Goal: Share content

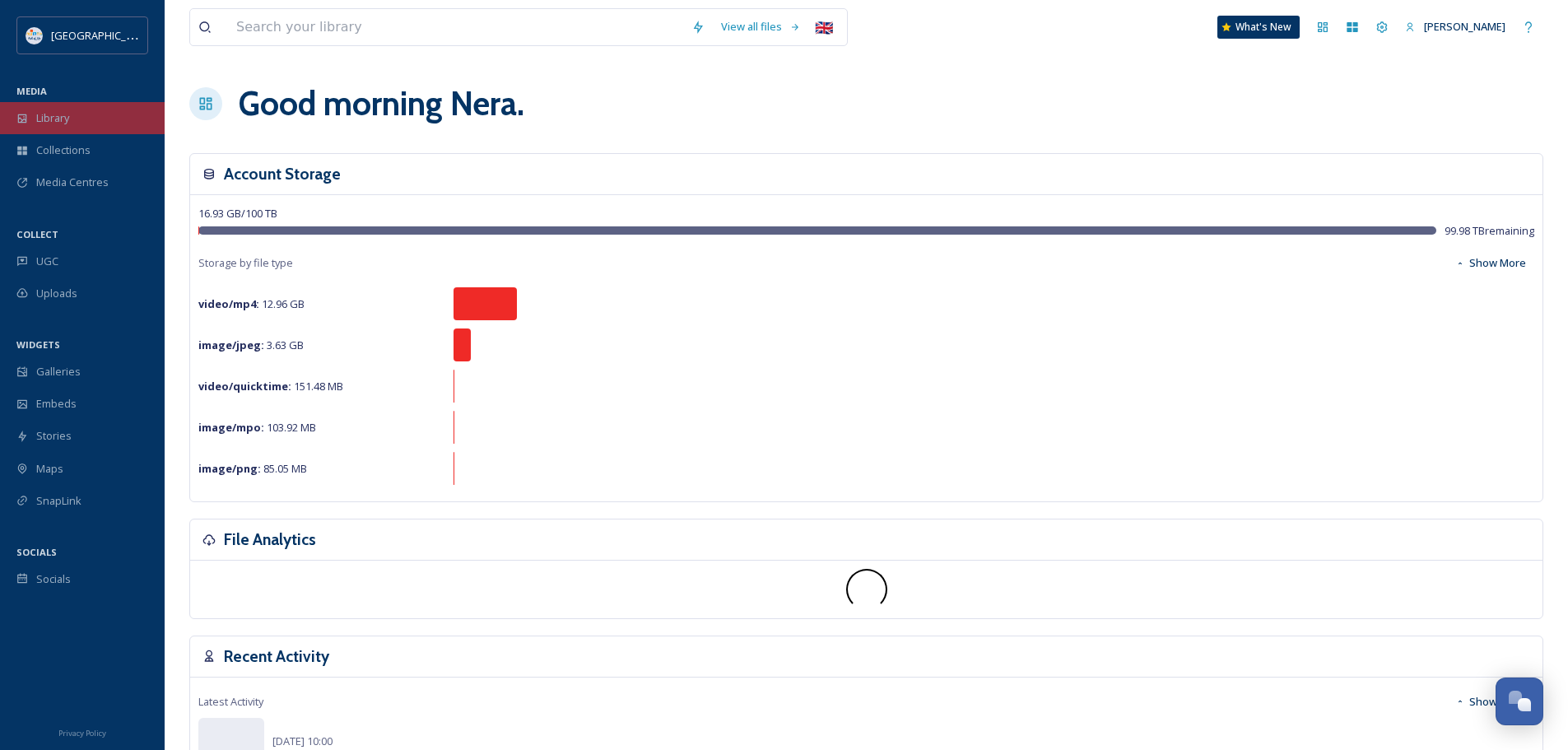
click at [68, 121] on span "Library" at bounding box center [53, 118] width 33 height 16
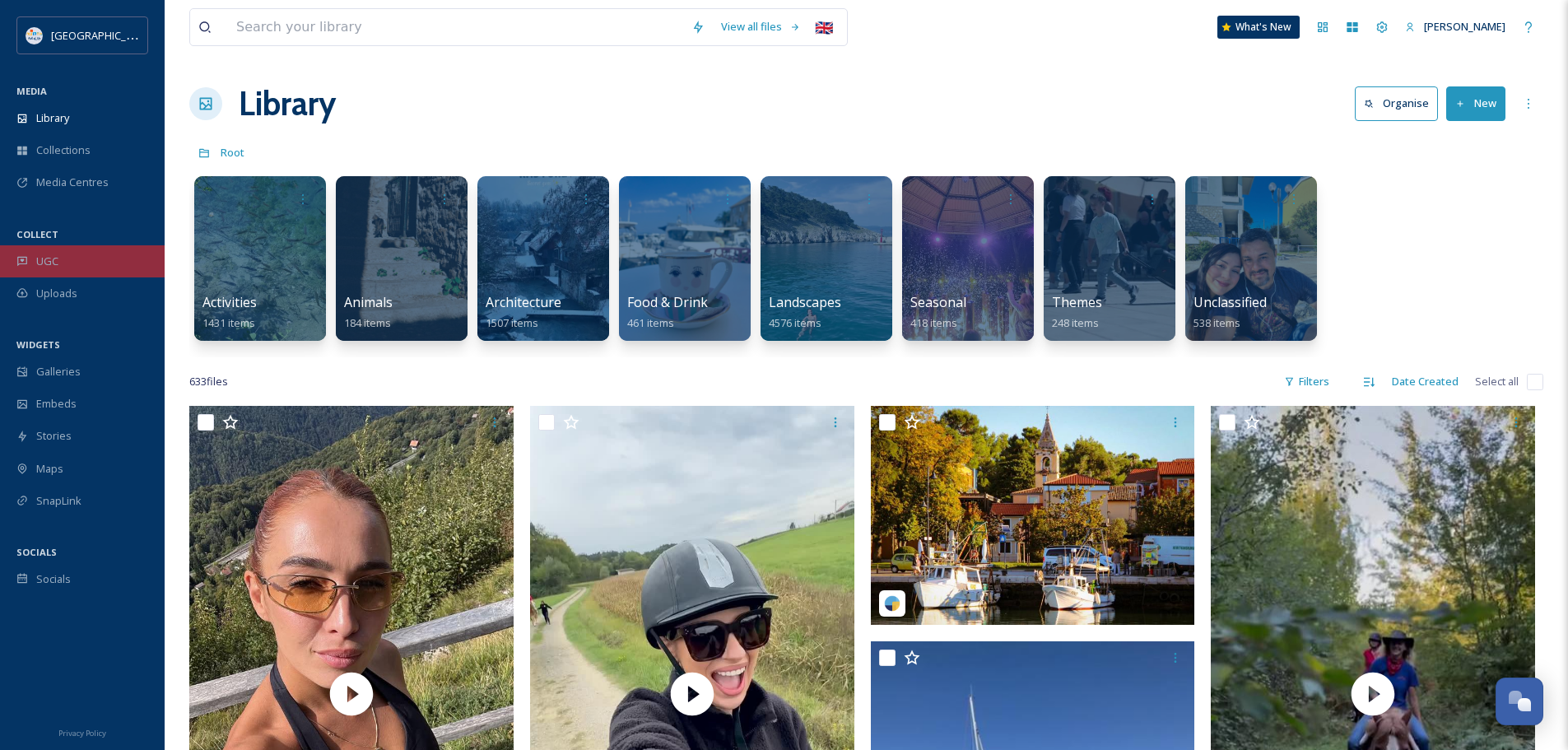
click at [64, 250] on div "UGC" at bounding box center [82, 261] width 165 height 32
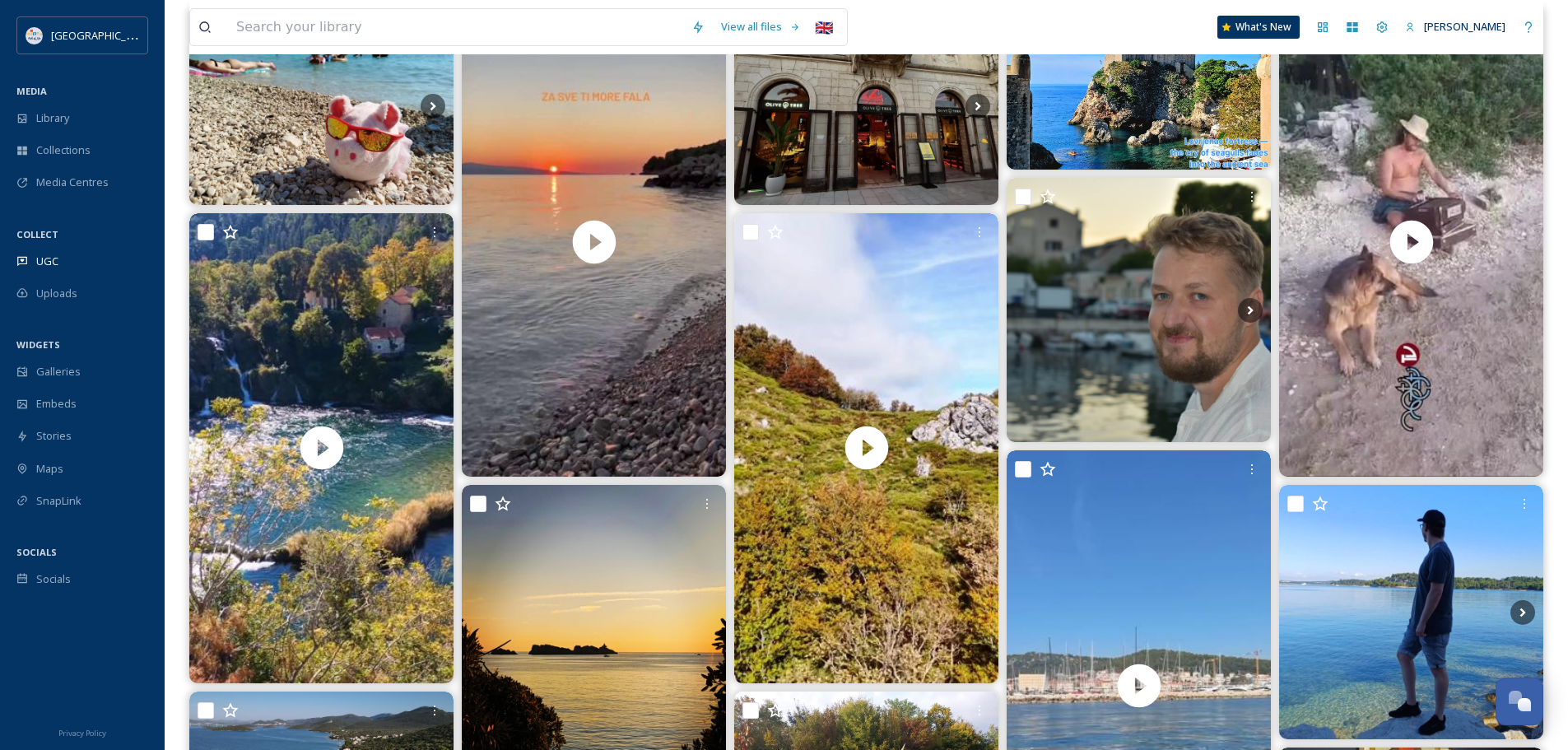
scroll to position [247, 0]
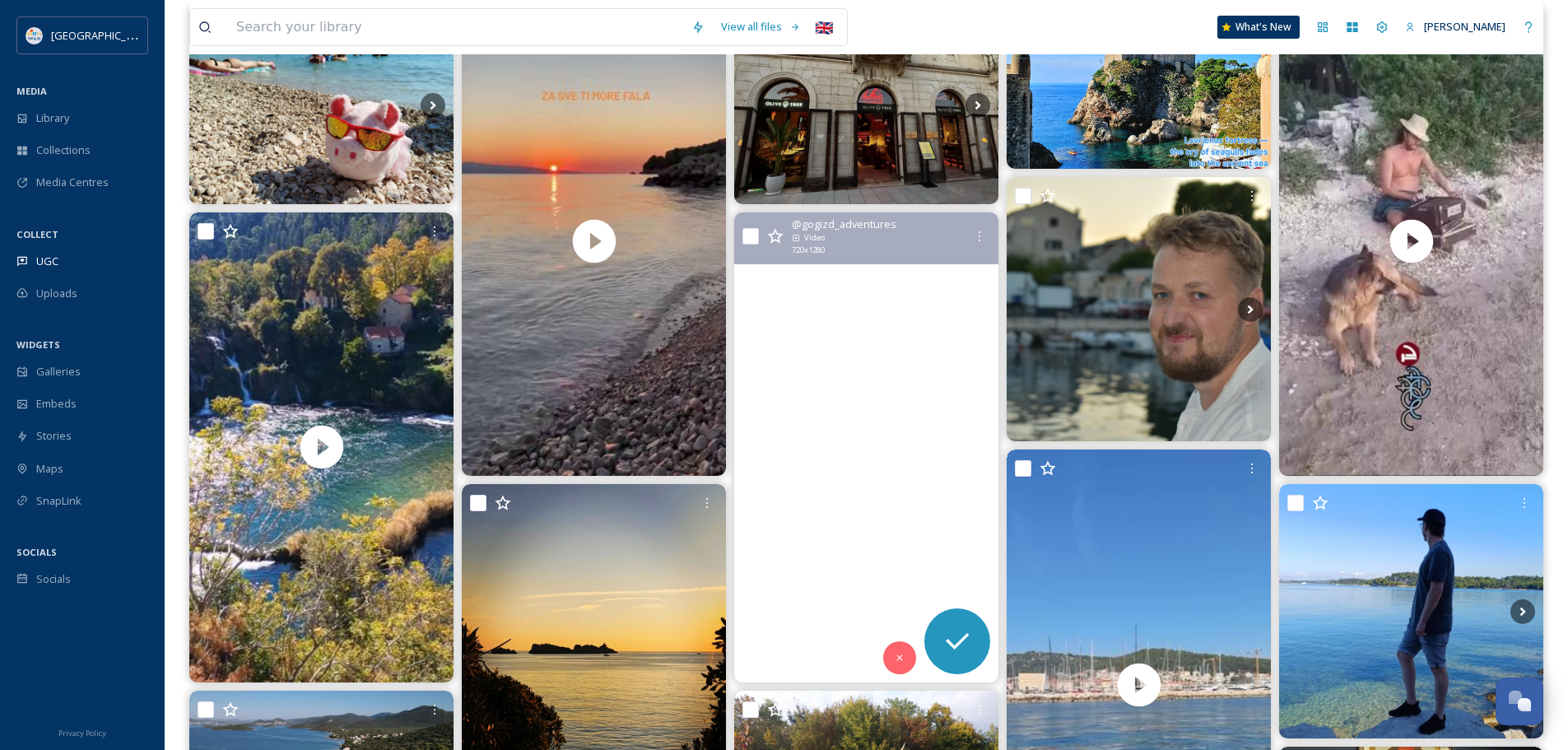
click at [869, 402] on video "Enjoy every moment you get\a-\a-\a-\a#vrhkremen #kremen #bruvno #donjilapac #li…" at bounding box center [866, 448] width 264 height 470
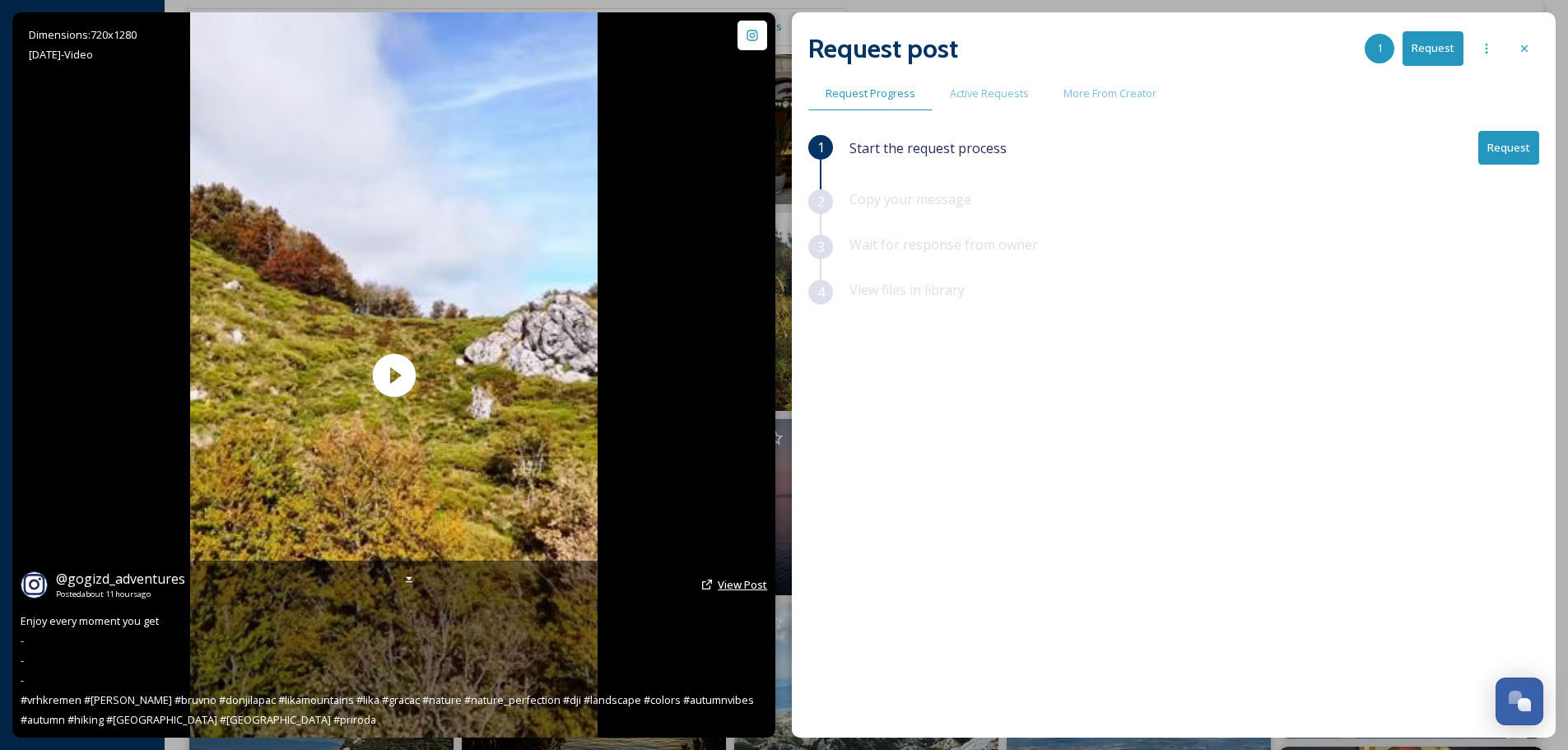
click at [745, 584] on span "View Post" at bounding box center [742, 584] width 50 height 15
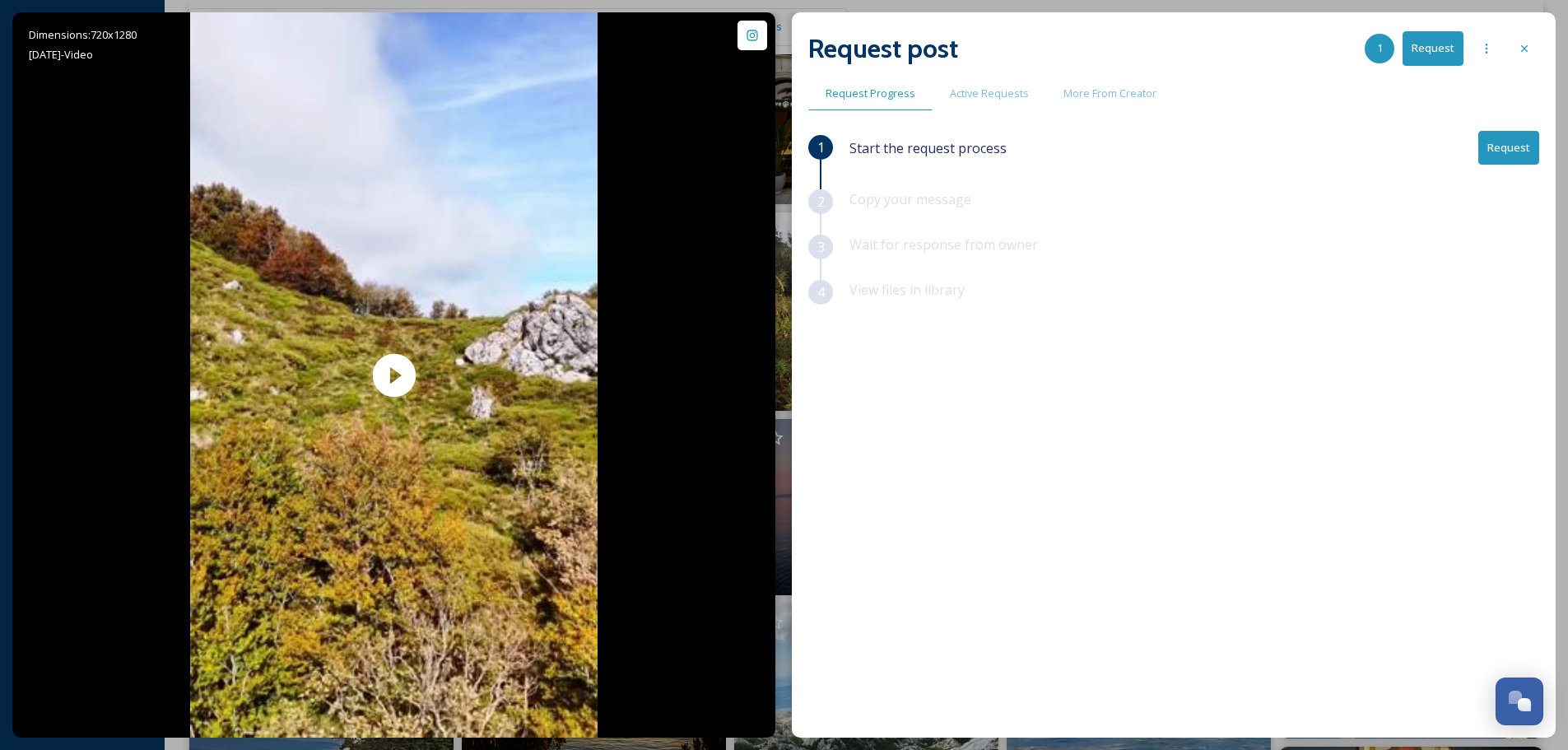
click at [1515, 149] on button "Request" at bounding box center [1509, 147] width 61 height 34
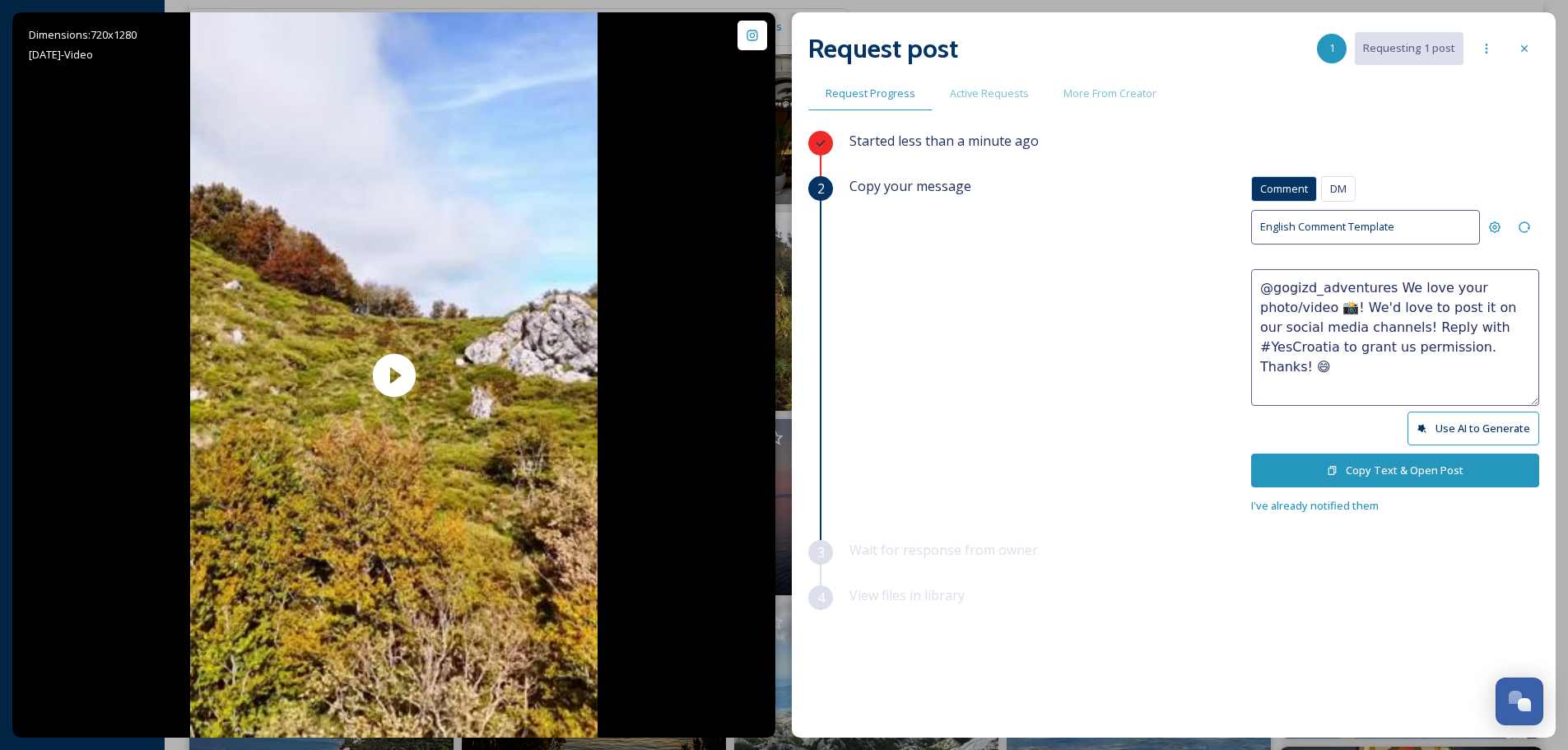
click at [1302, 308] on textarea "@gogizd_adventures We love your photo/video 📸! We'd love to post it on our soci…" at bounding box center [1395, 337] width 288 height 137
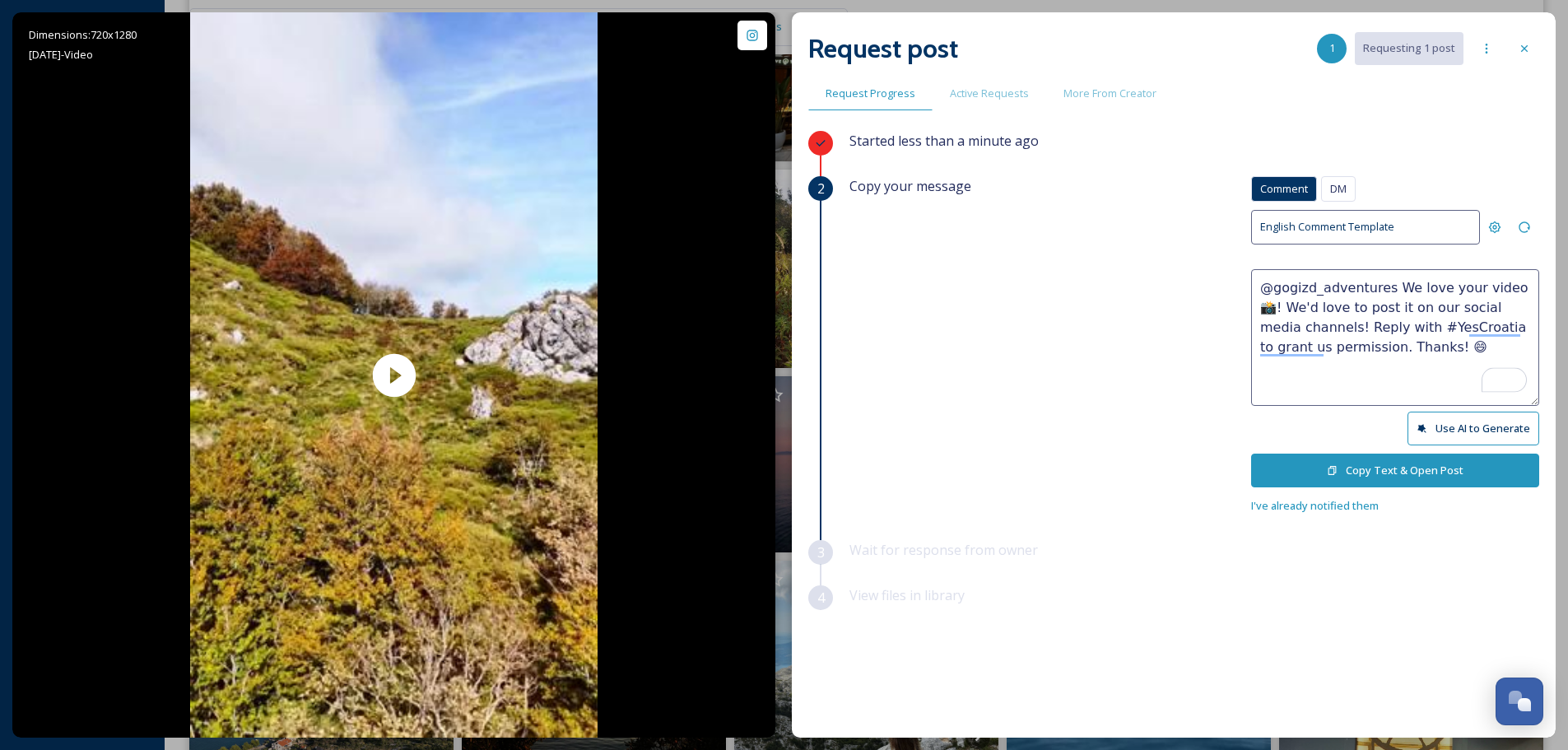
scroll to position [329, 0]
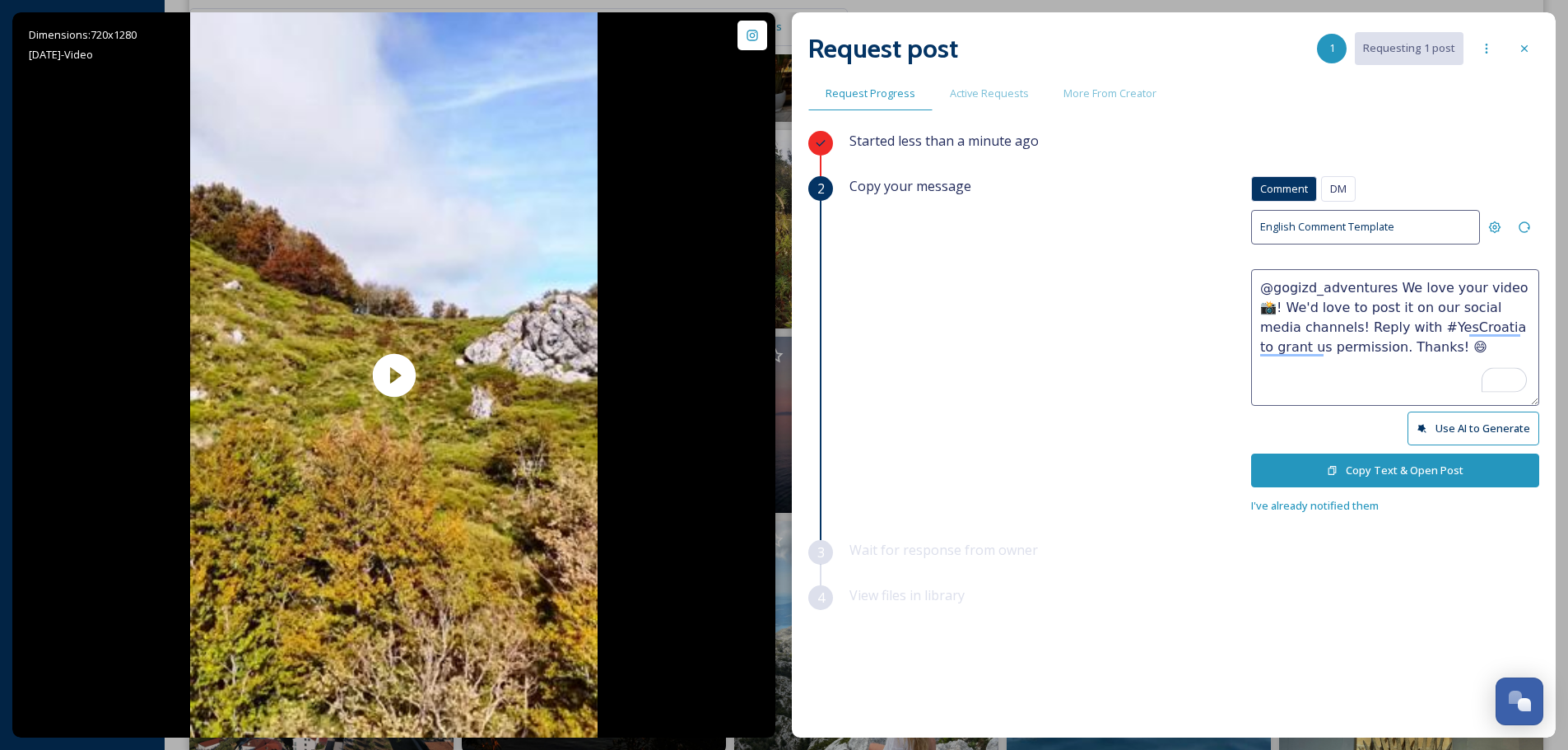
type textarea "@gogizd_adventures We love your video 📸! We'd love to post it on our social med…"
click at [1395, 463] on button "Copy Text & Open Post" at bounding box center [1395, 470] width 288 height 34
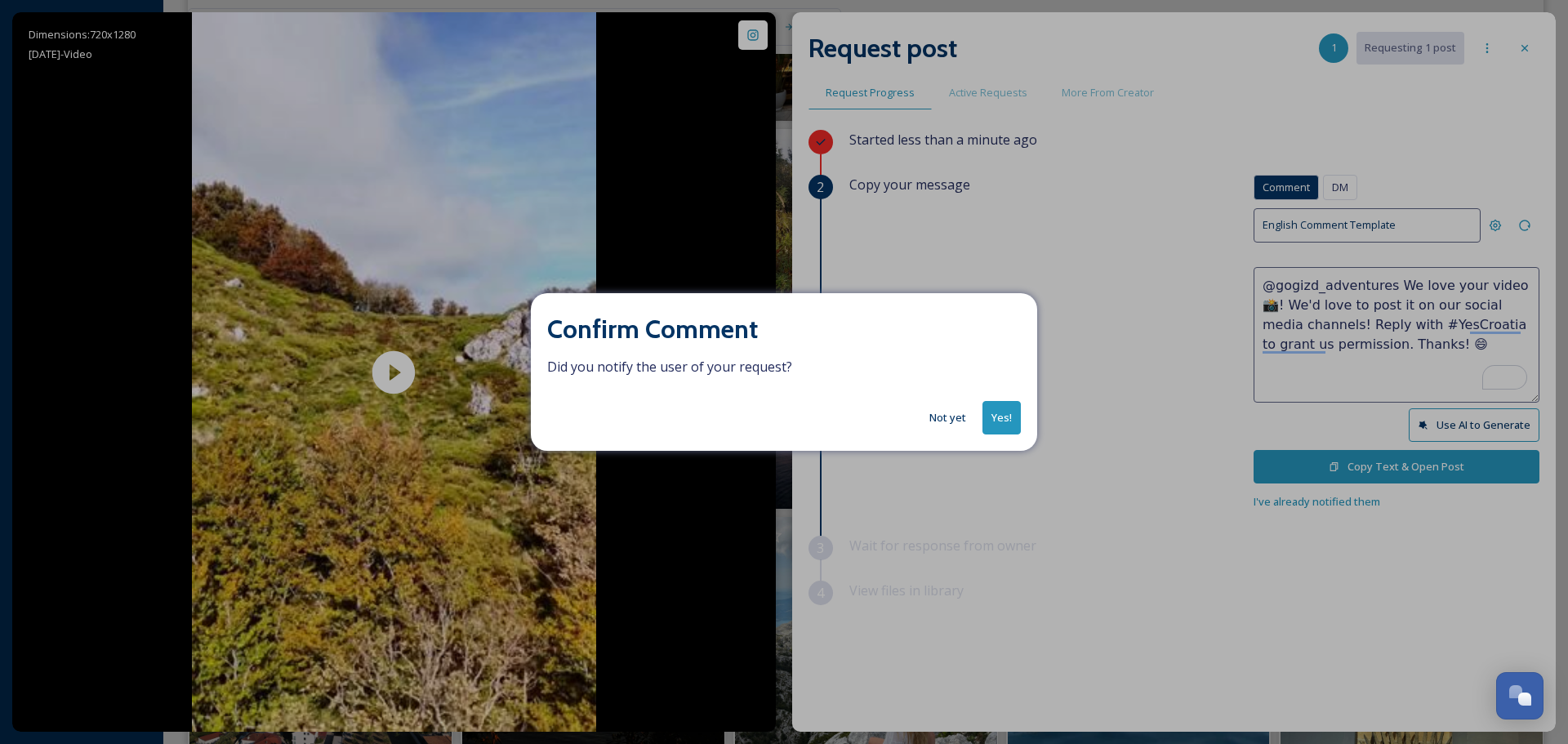
click at [995, 413] on button "Yes!" at bounding box center [1002, 417] width 38 height 34
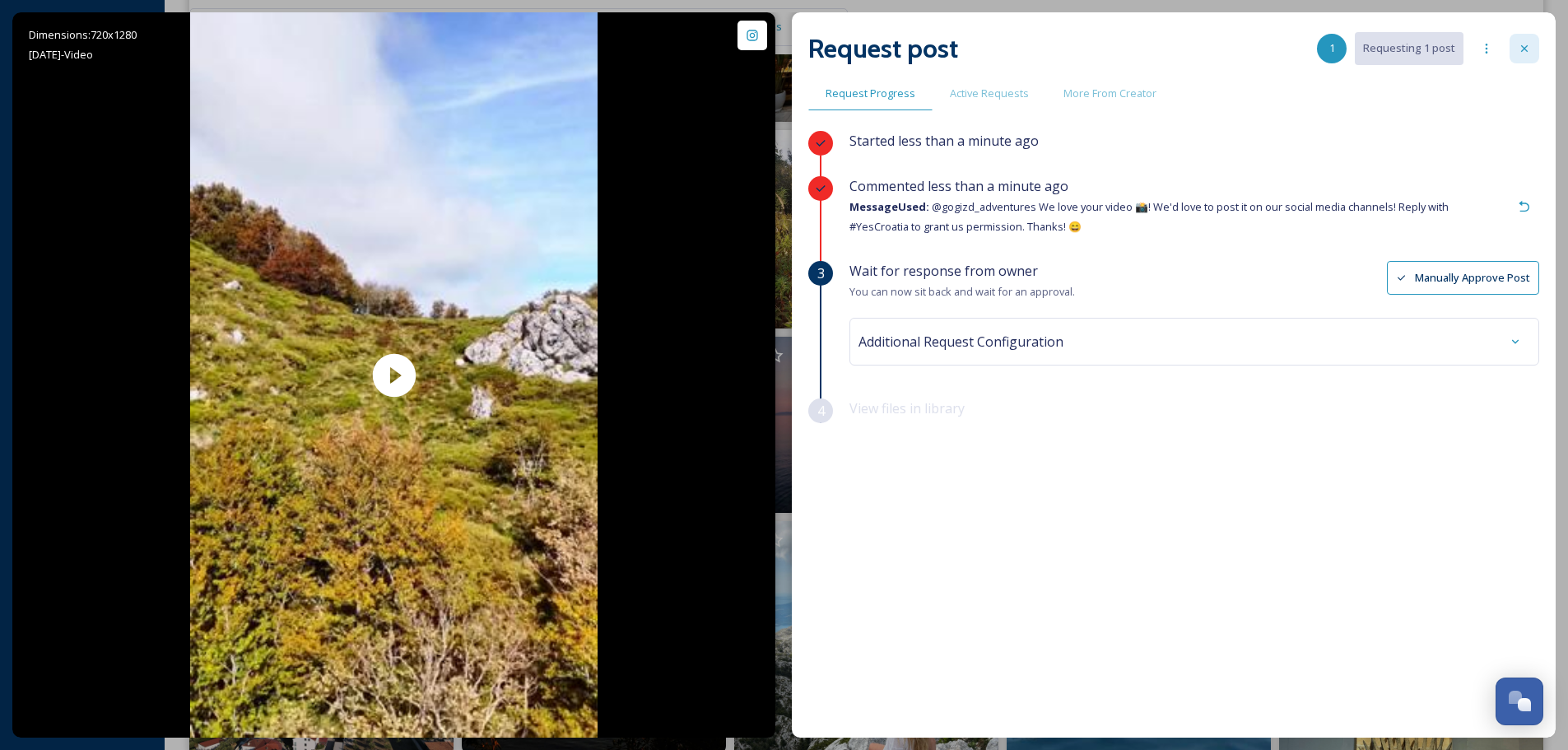
click at [1532, 53] on div at bounding box center [1524, 49] width 30 height 30
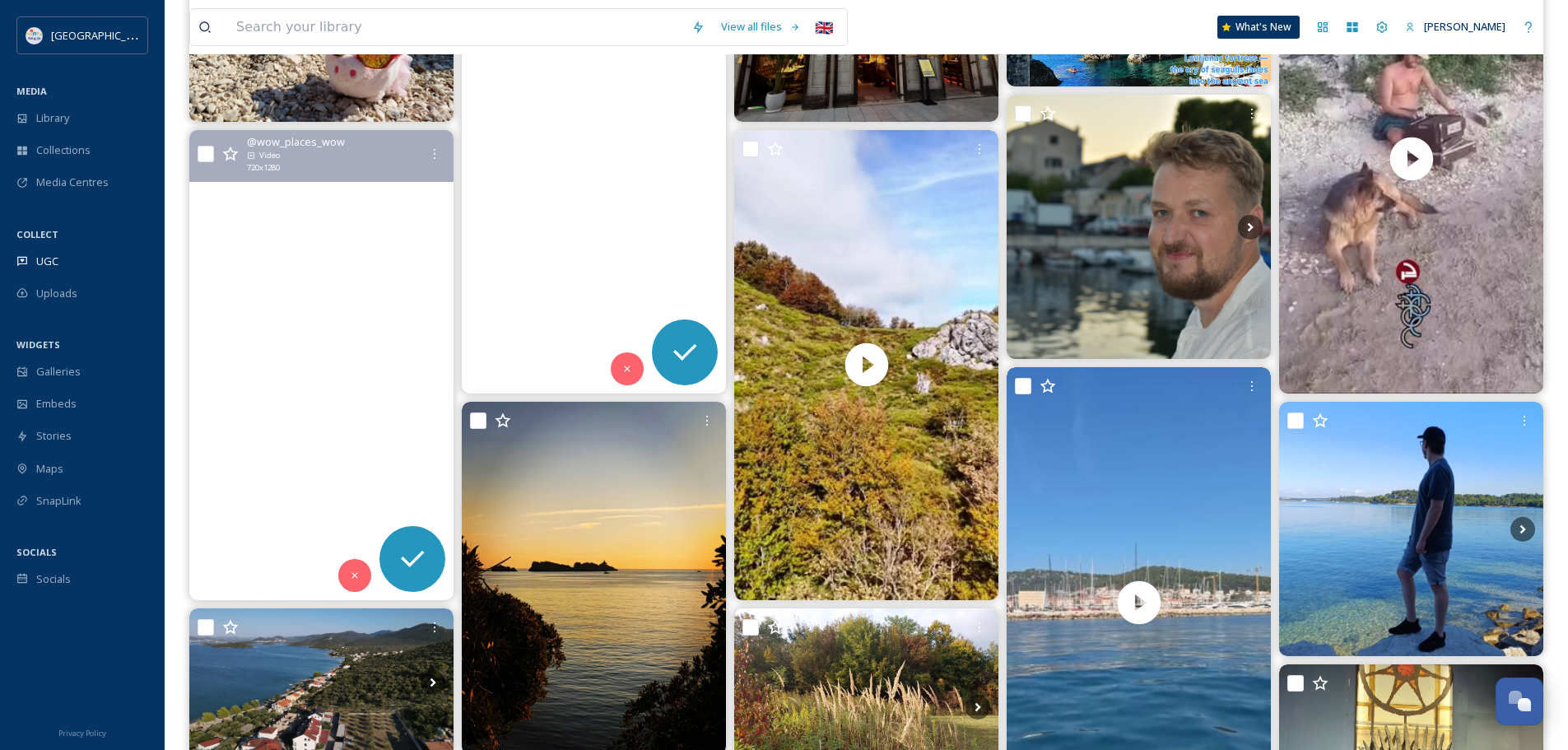
click at [331, 321] on video "#croatia #chorwacja #krka #waterfall #great #wow" at bounding box center [321, 365] width 264 height 470
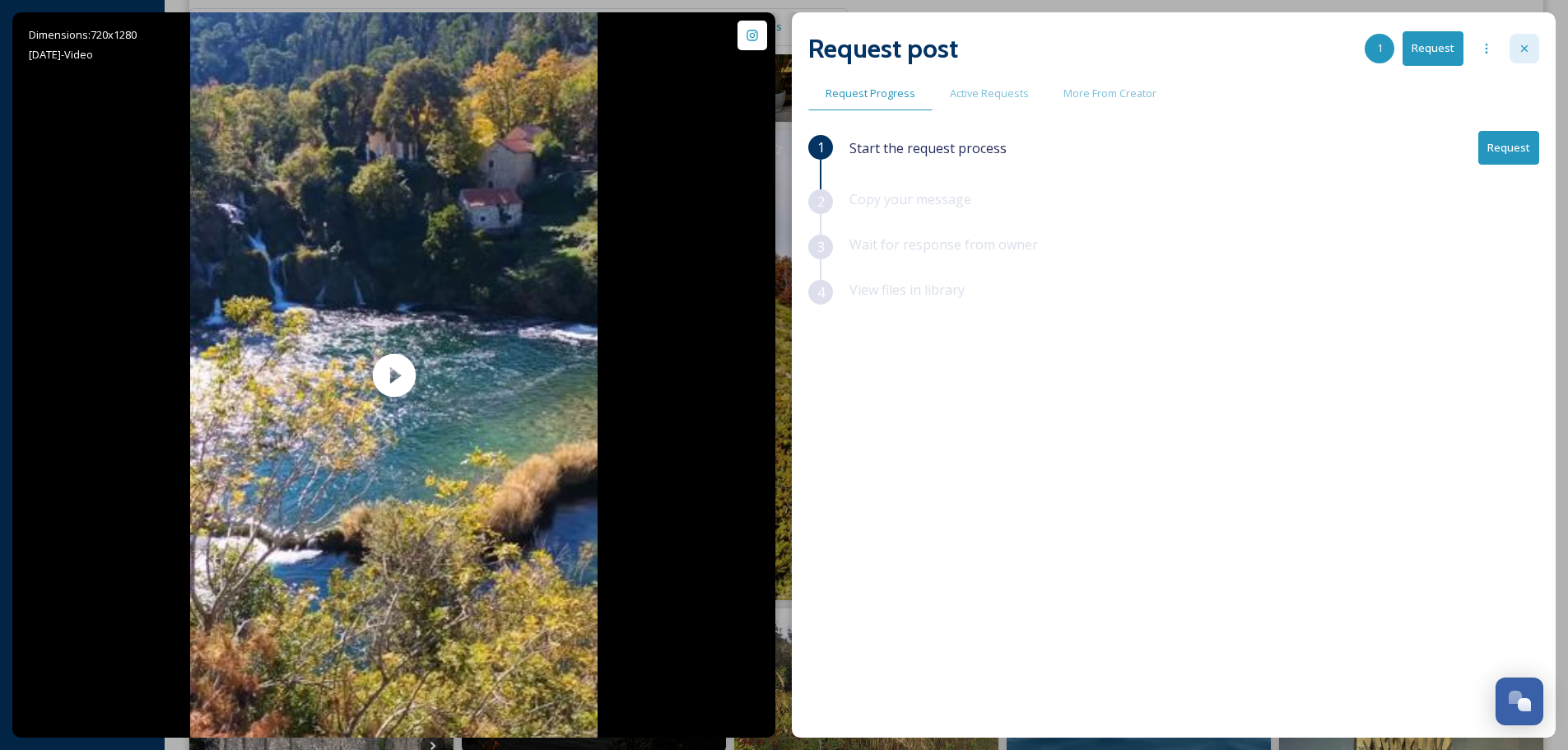
click at [1523, 42] on icon at bounding box center [1524, 48] width 13 height 13
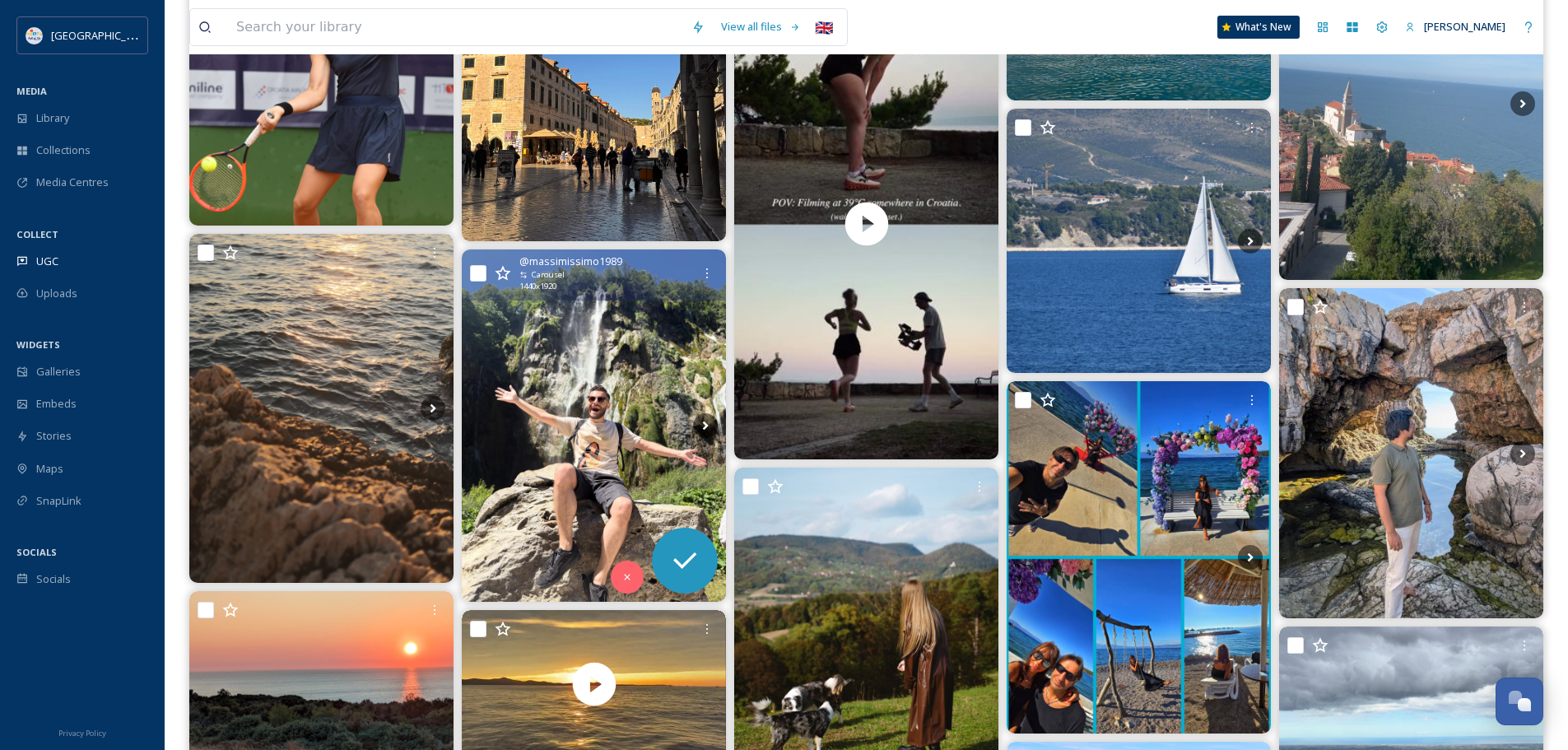
scroll to position [1729, 0]
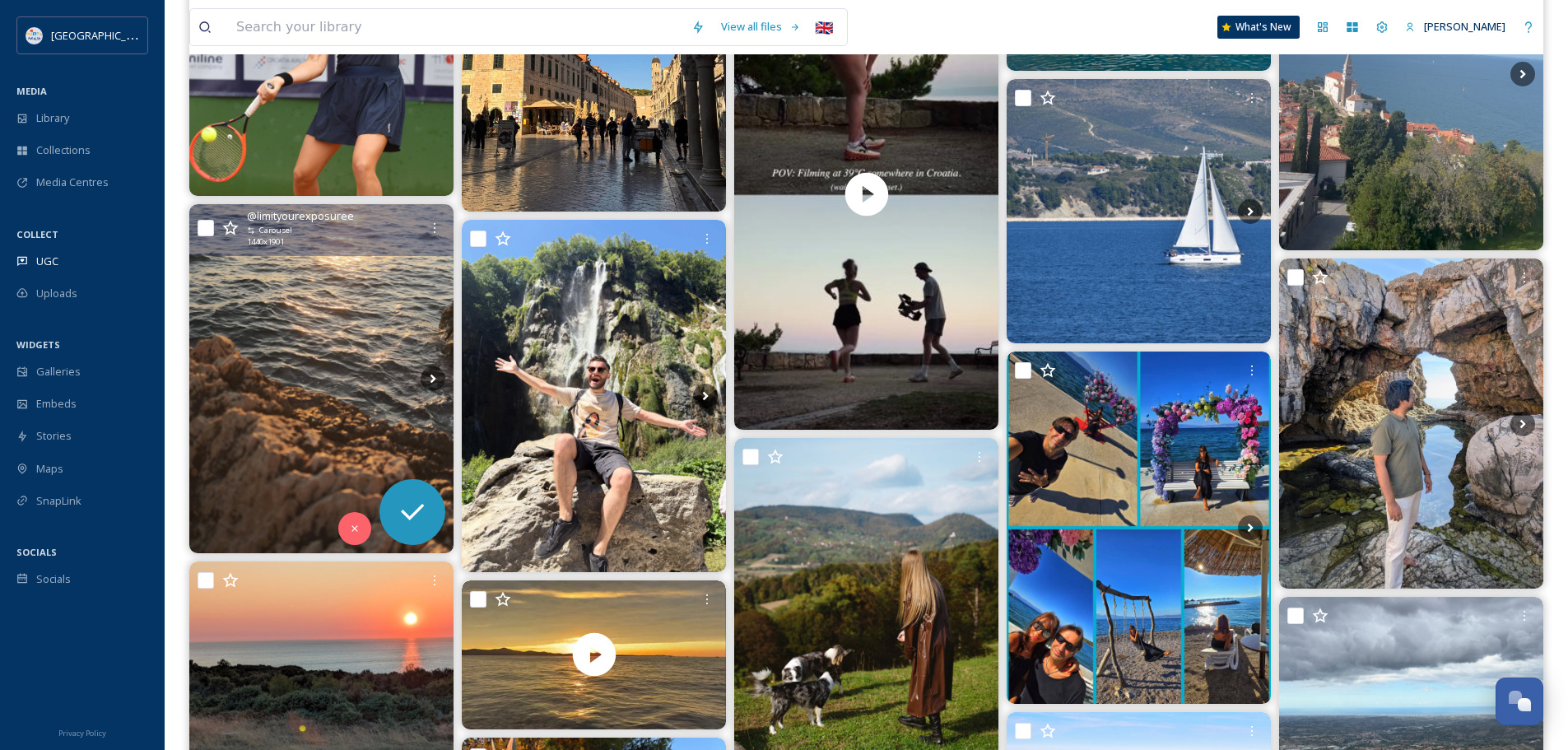
click at [346, 364] on img at bounding box center [321, 378] width 264 height 349
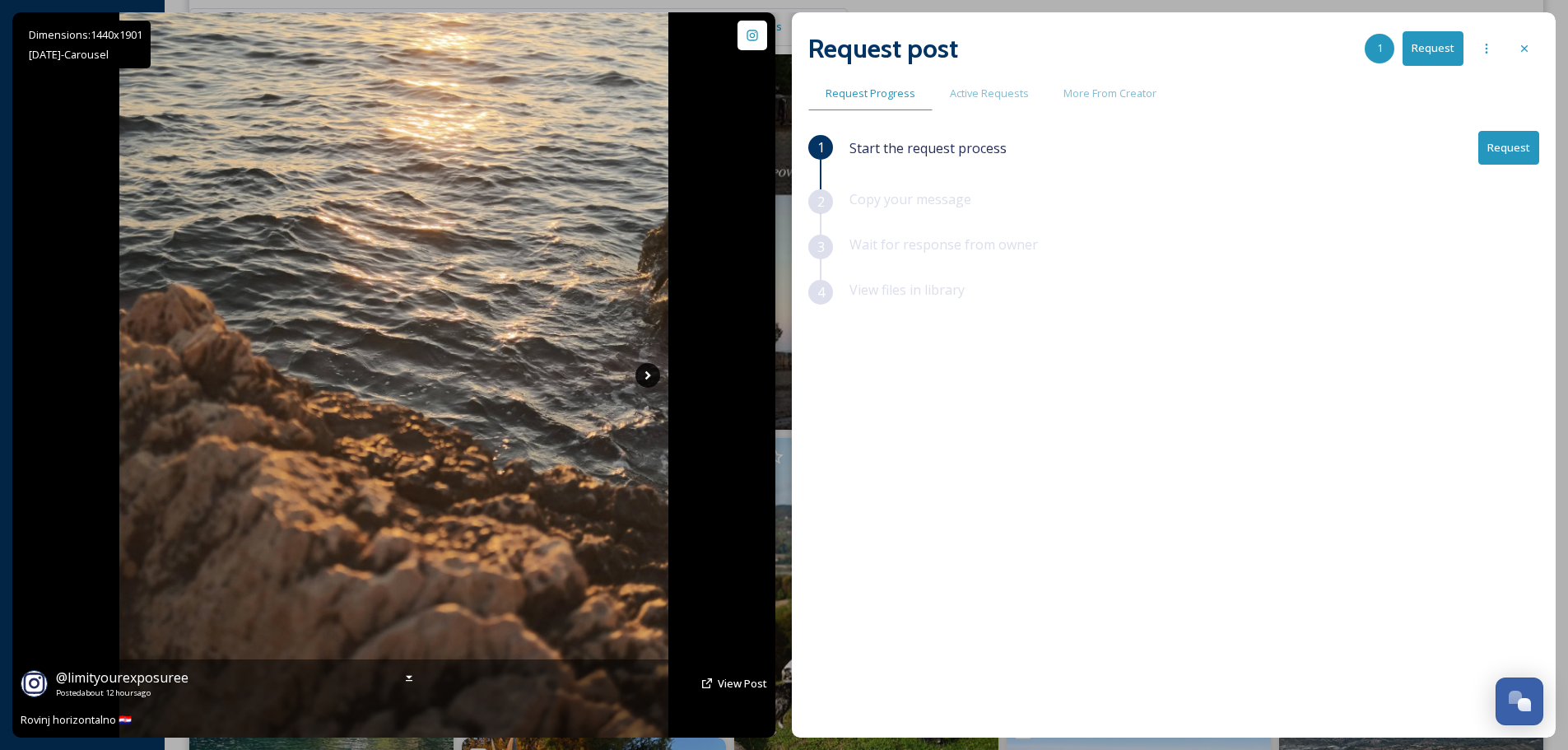
click at [639, 368] on icon at bounding box center [648, 375] width 24 height 24
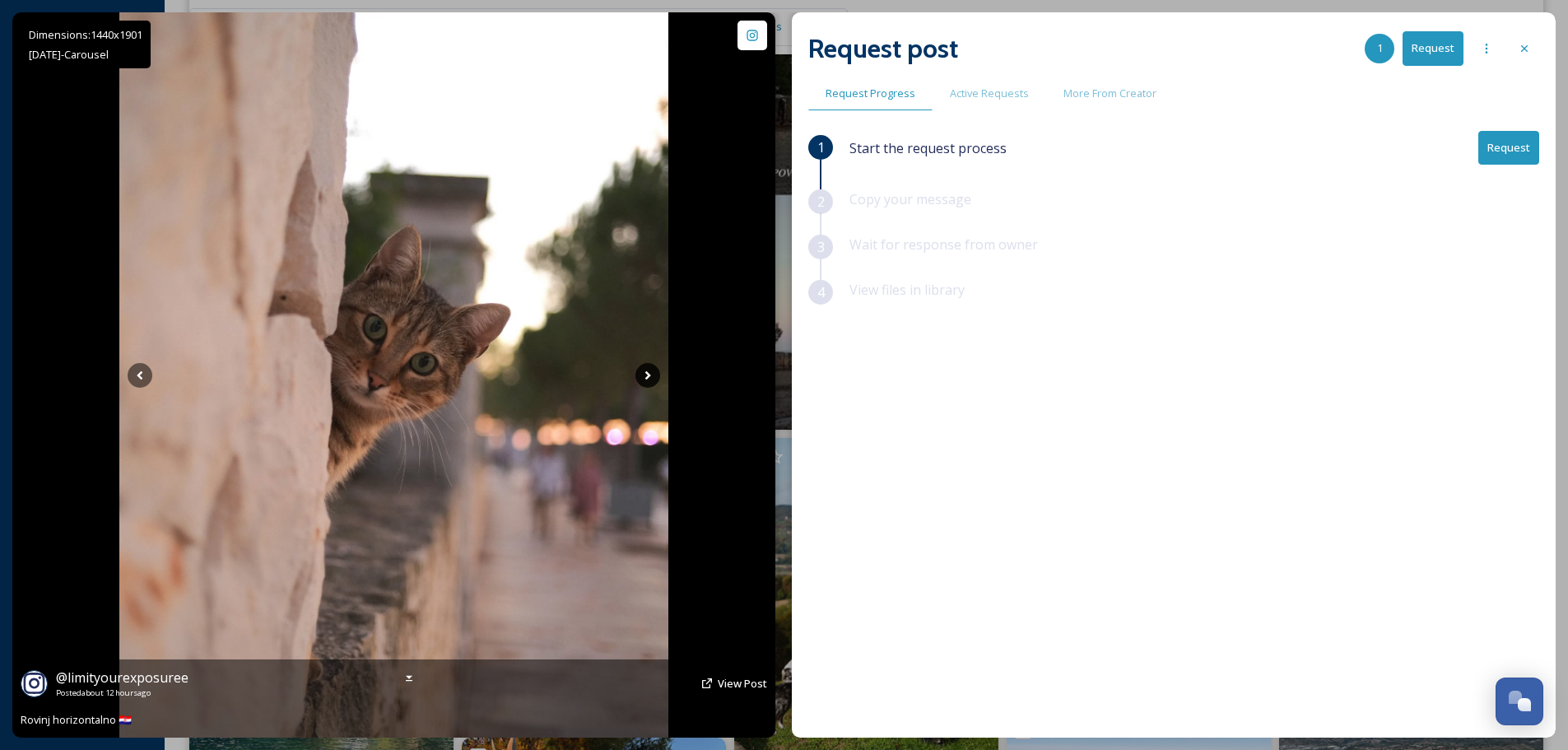
click at [639, 368] on icon at bounding box center [648, 375] width 24 height 24
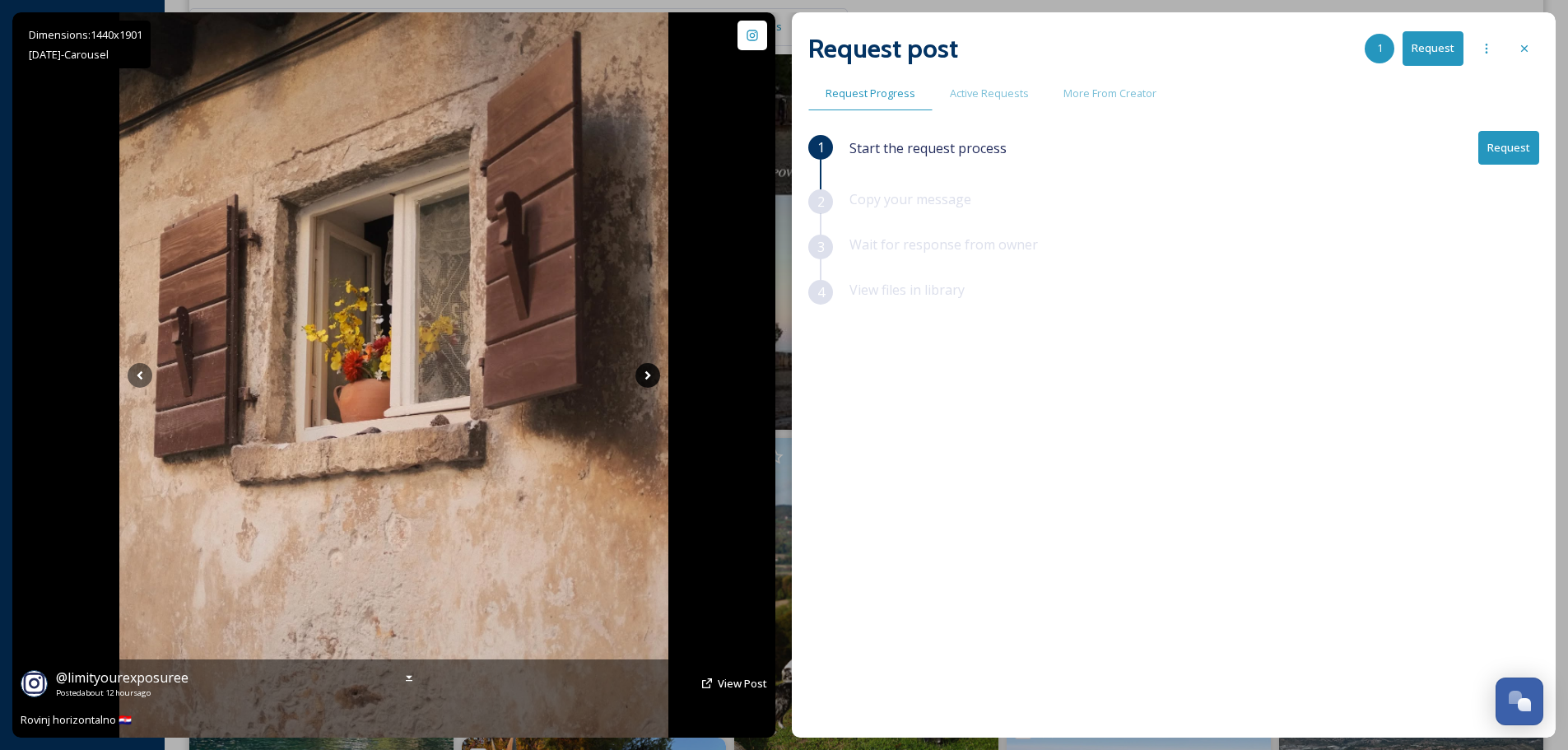
click at [639, 368] on icon at bounding box center [648, 375] width 24 height 24
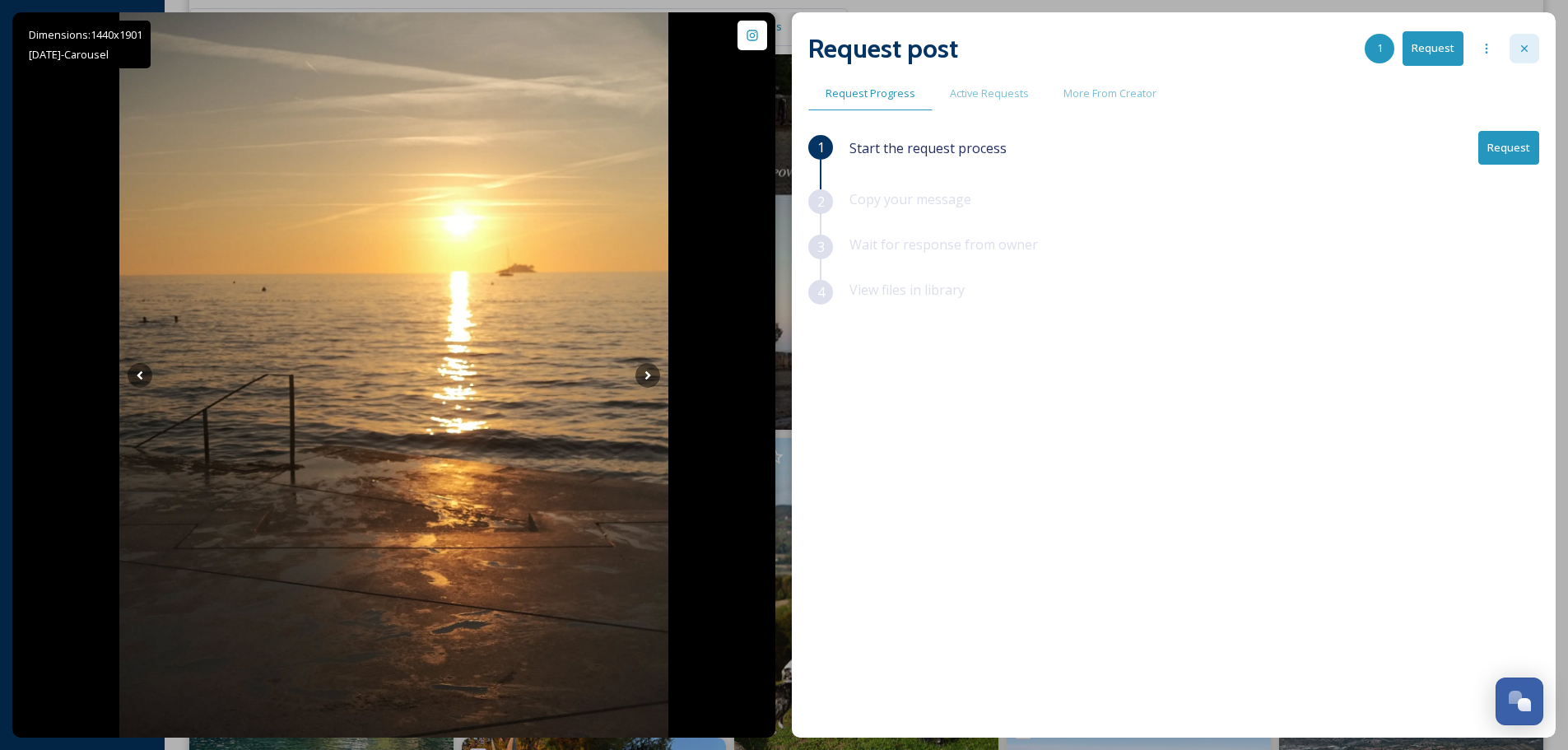
click at [1524, 47] on icon at bounding box center [1524, 48] width 13 height 13
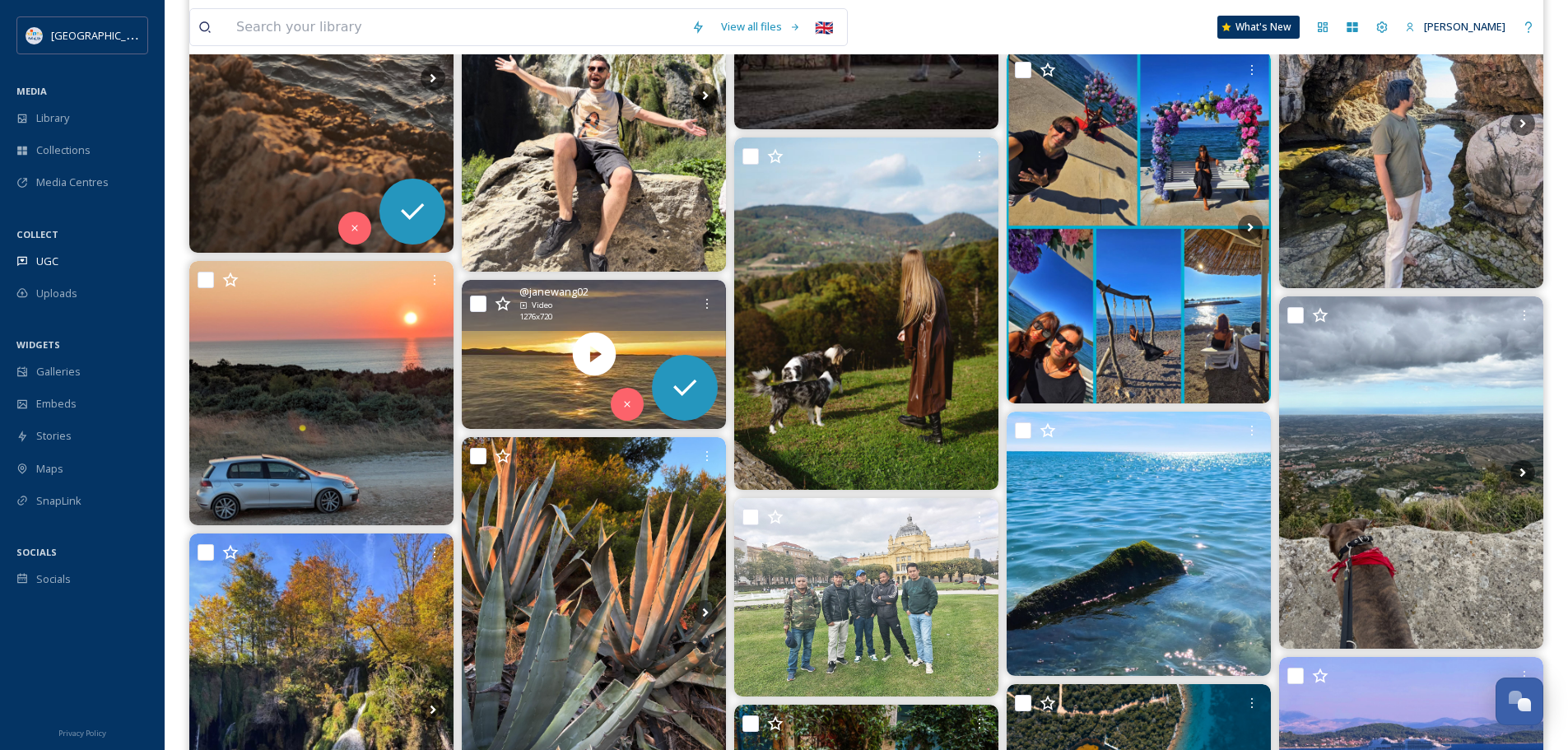
scroll to position [2058, 0]
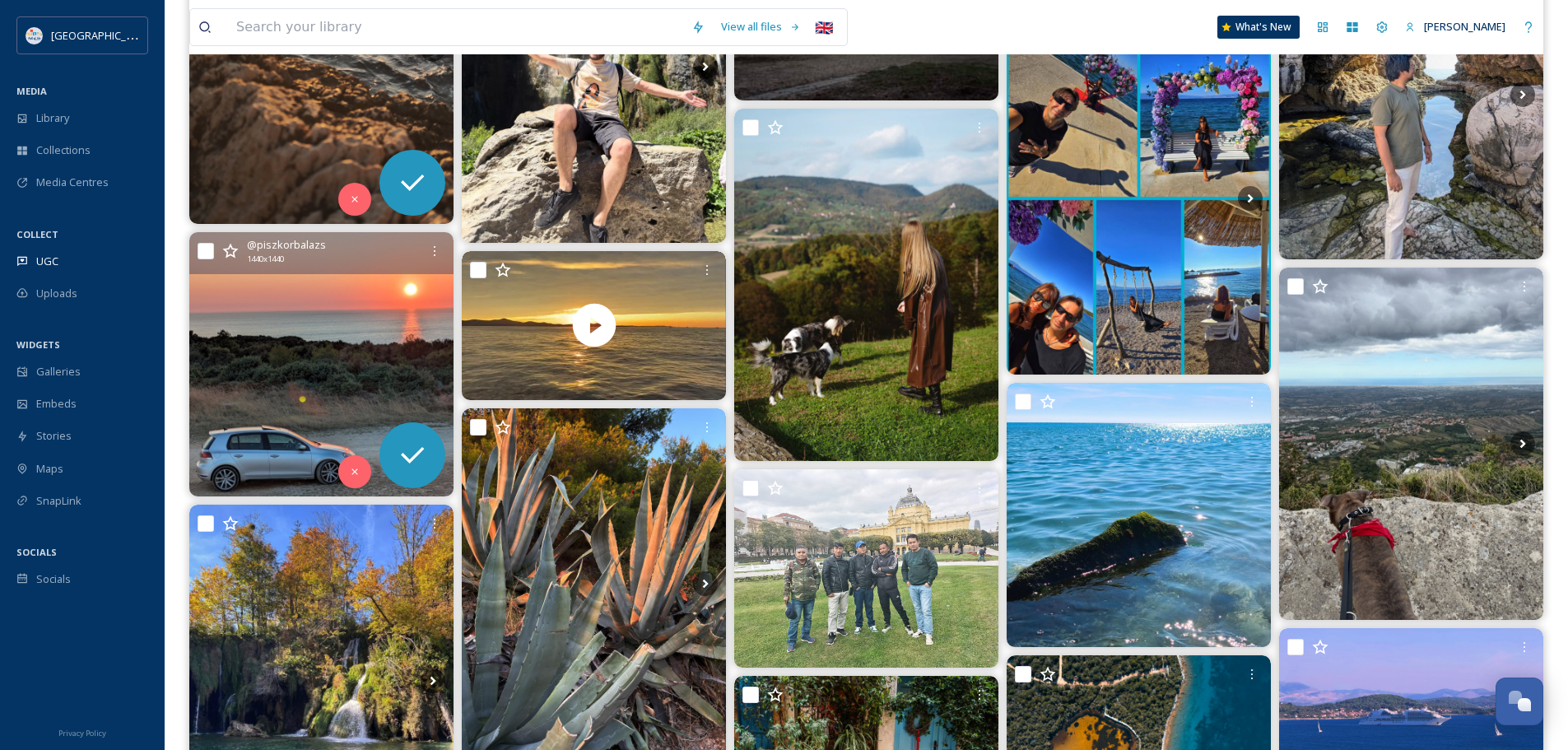
click at [347, 355] on img at bounding box center [321, 364] width 264 height 264
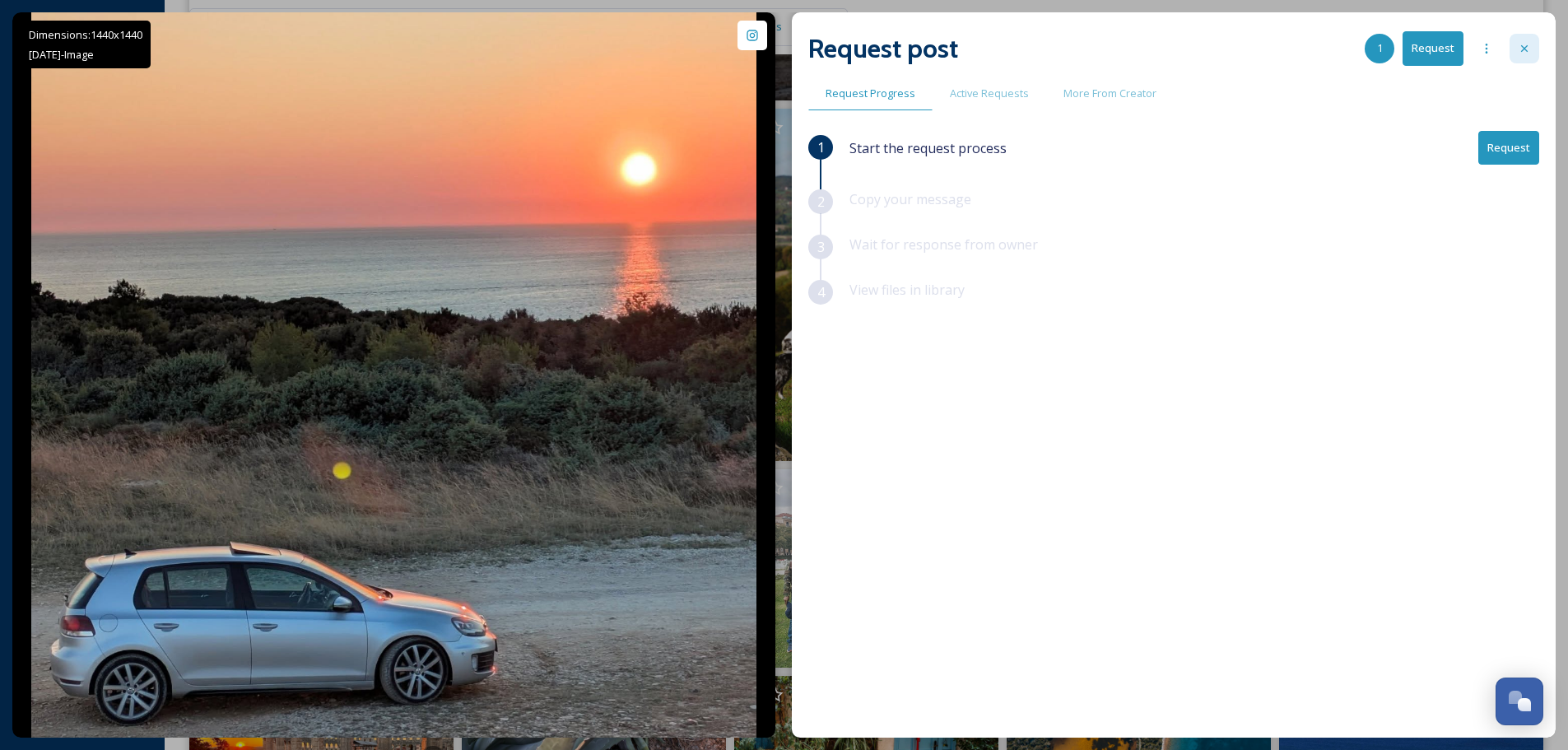
click at [1529, 40] on div at bounding box center [1524, 49] width 30 height 30
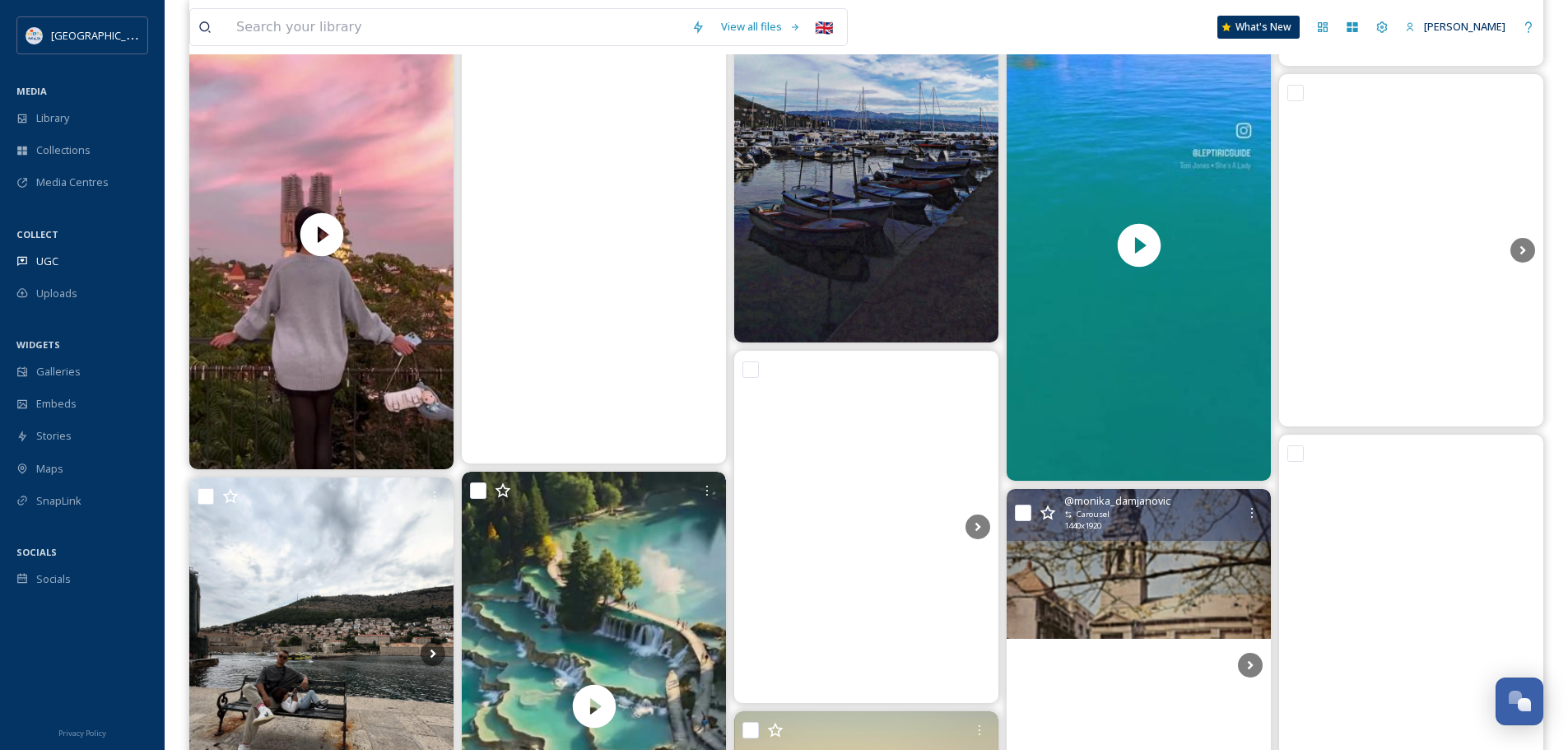
scroll to position [20169, 0]
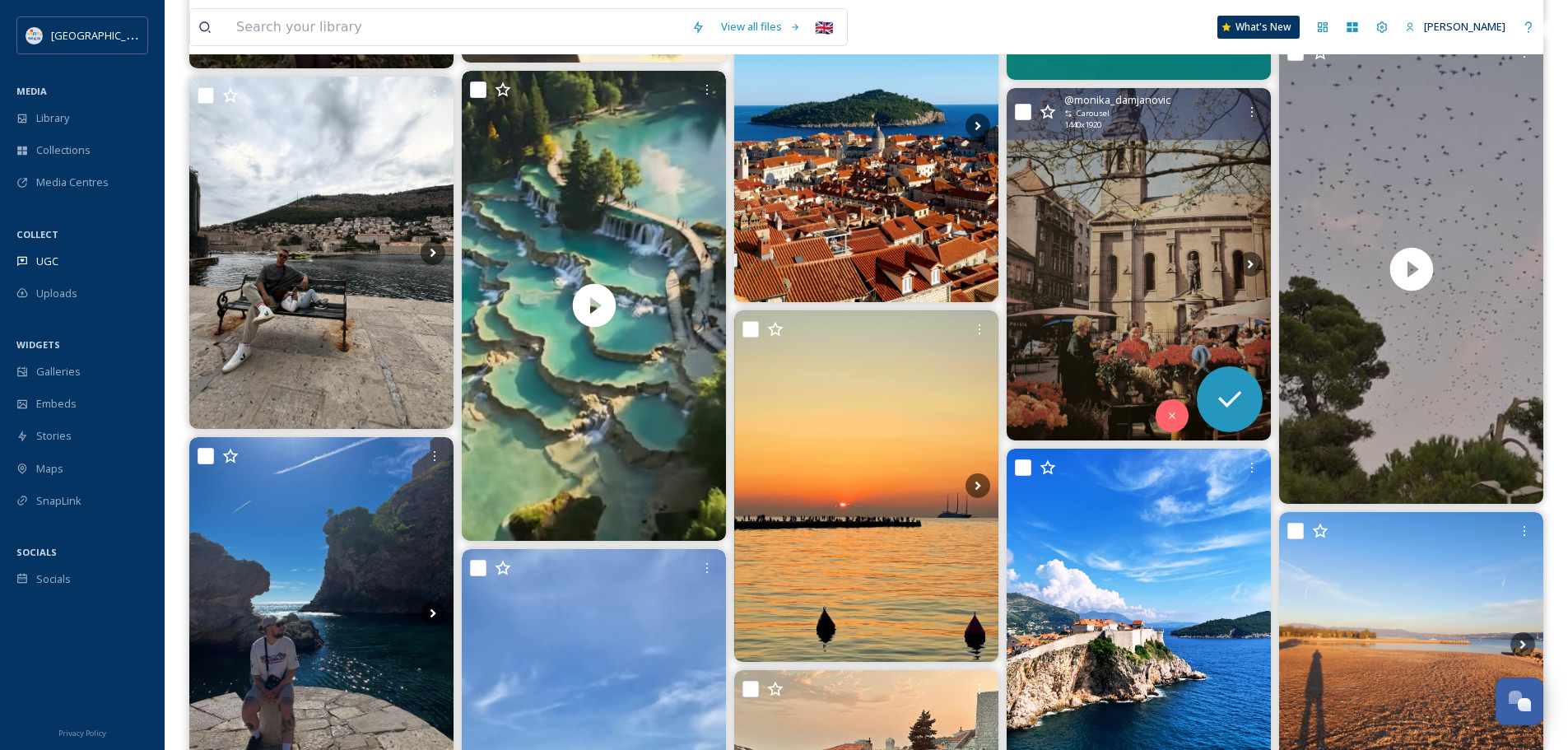
click at [1127, 245] on img at bounding box center [1139, 264] width 264 height 352
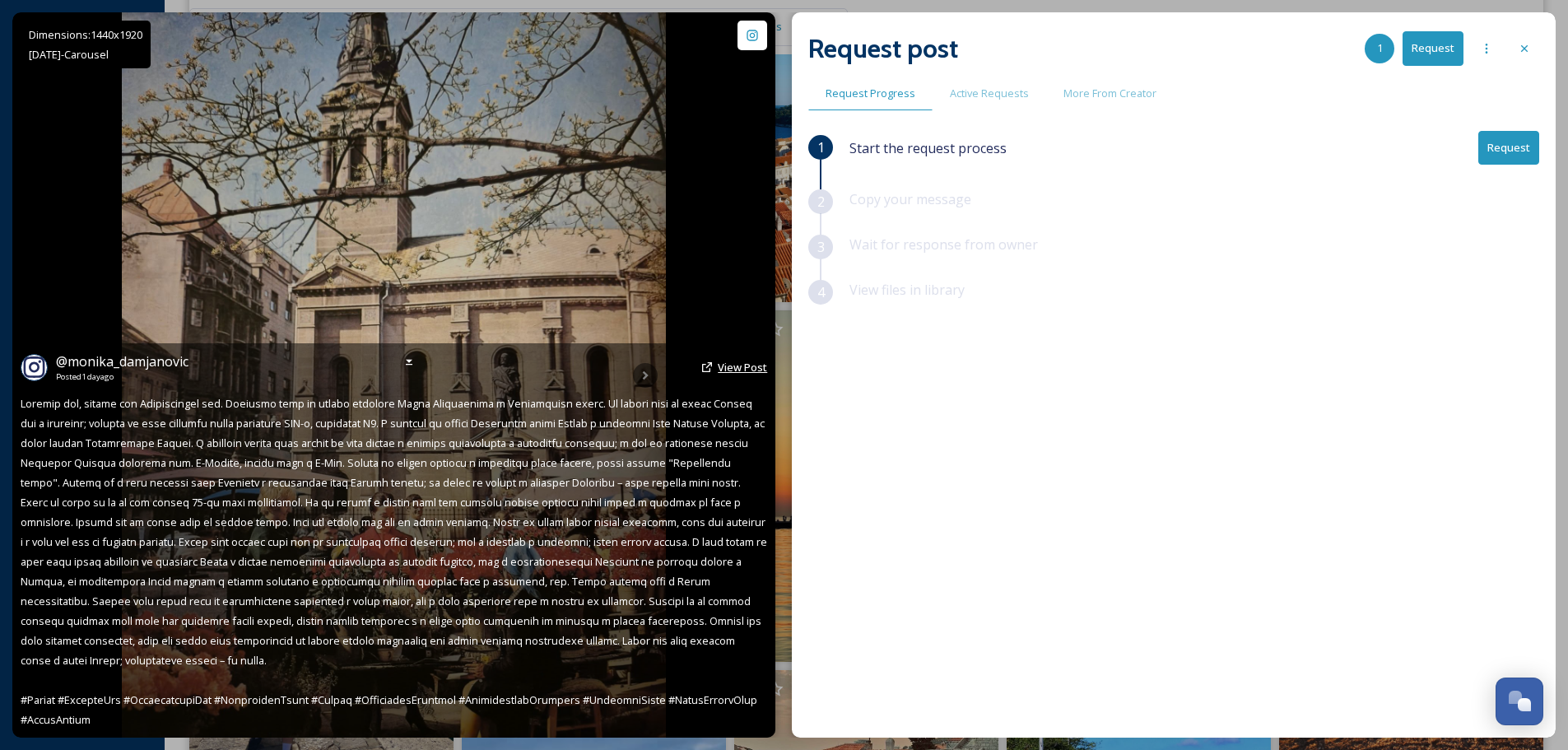
click at [738, 375] on span "View Post" at bounding box center [742, 367] width 50 height 15
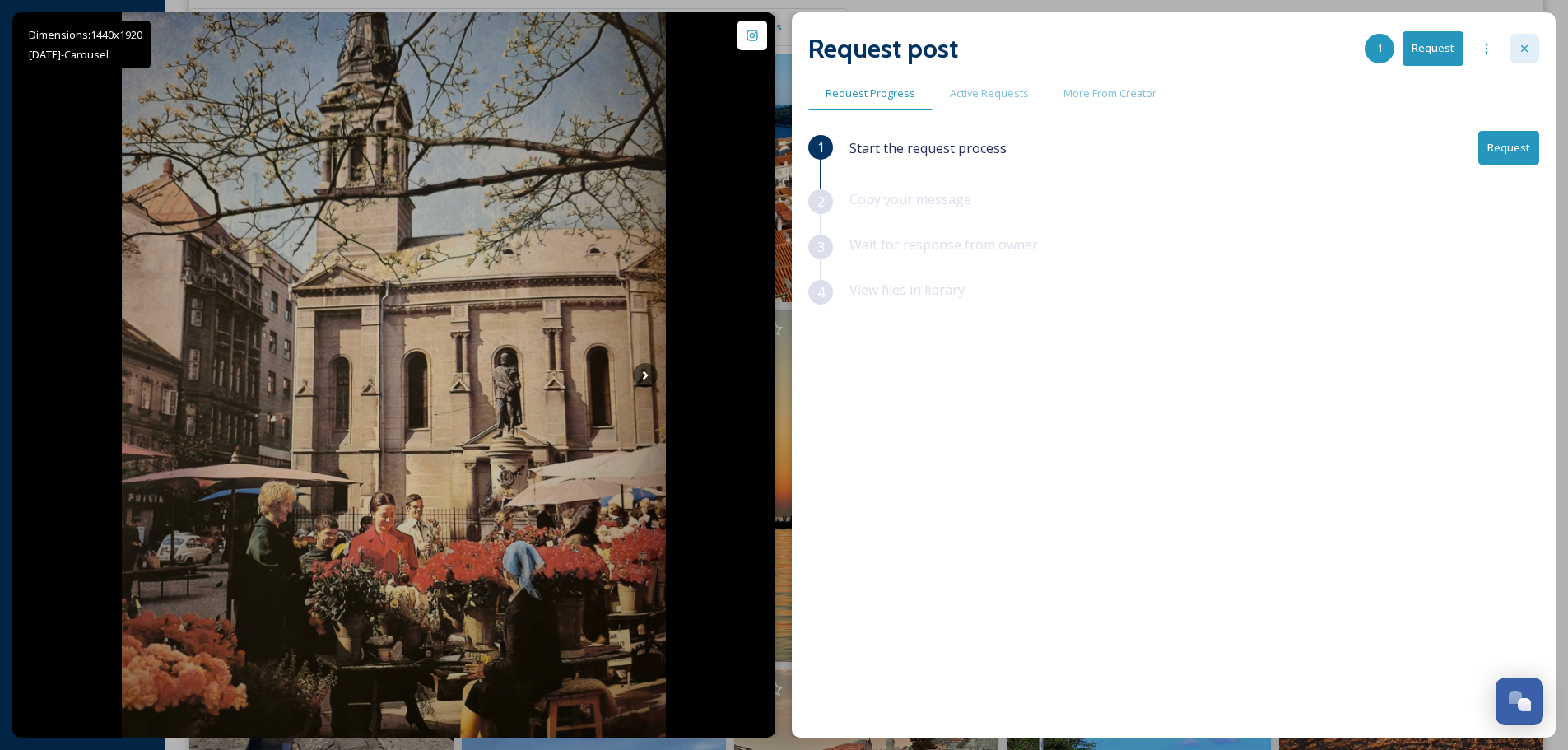
click at [1517, 52] on div at bounding box center [1524, 49] width 30 height 30
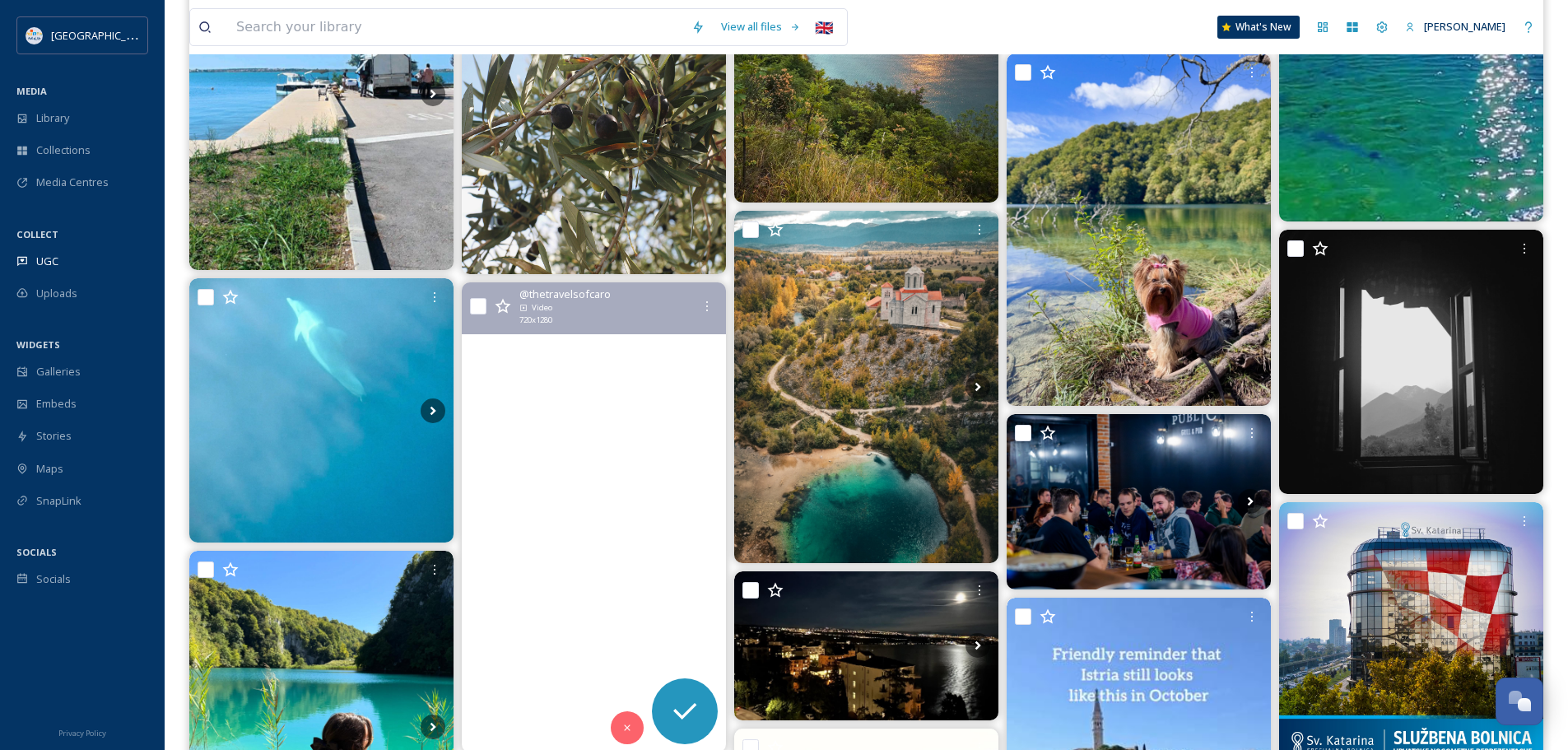
scroll to position [24120, 0]
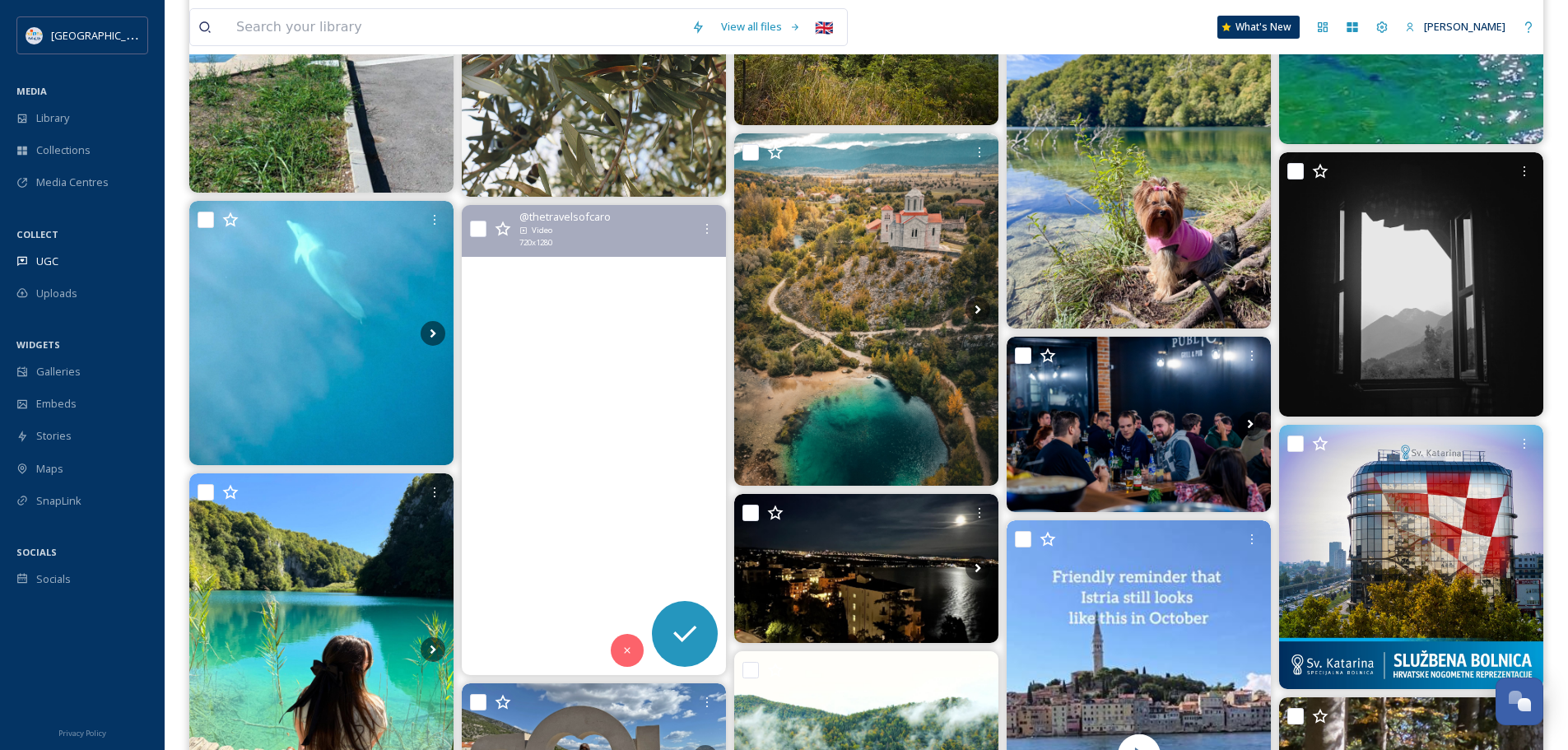
click at [604, 426] on video "Bienvenue à Plitvice, l’un des joyaux naturels de la Croatie 💚\a\aDes lacs turq…" at bounding box center [593, 440] width 264 height 470
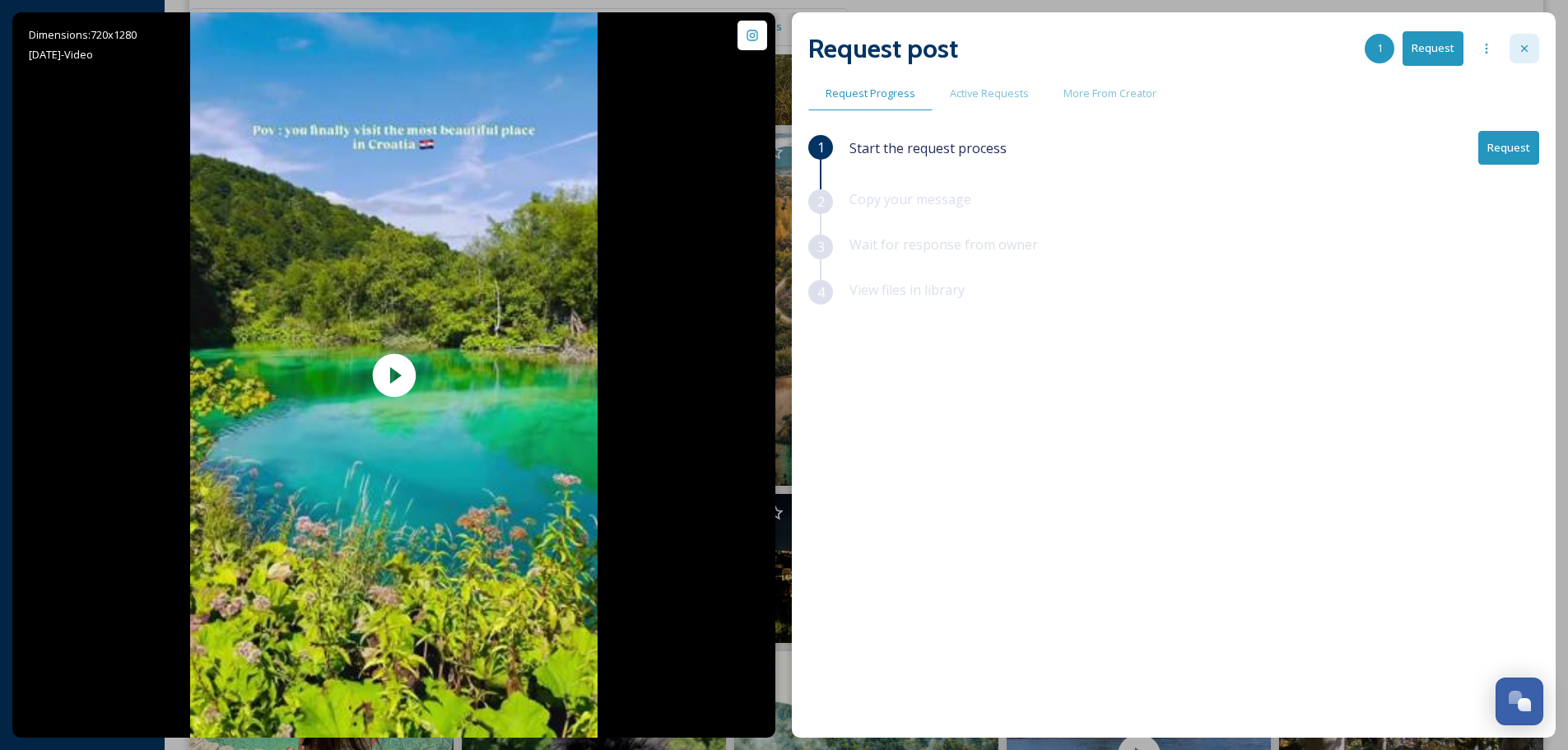
click at [1524, 48] on icon at bounding box center [1524, 49] width 7 height 7
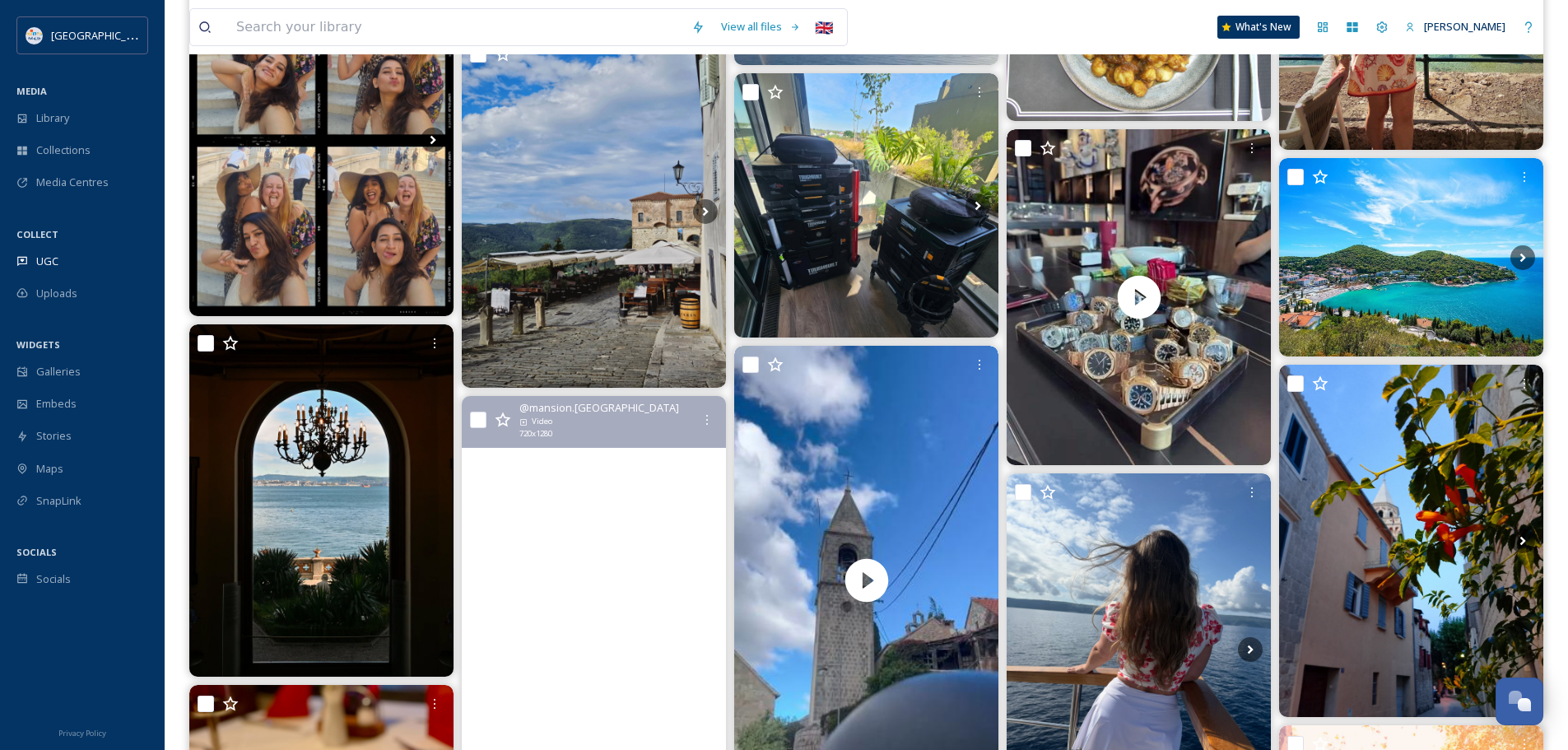
scroll to position [26179, 0]
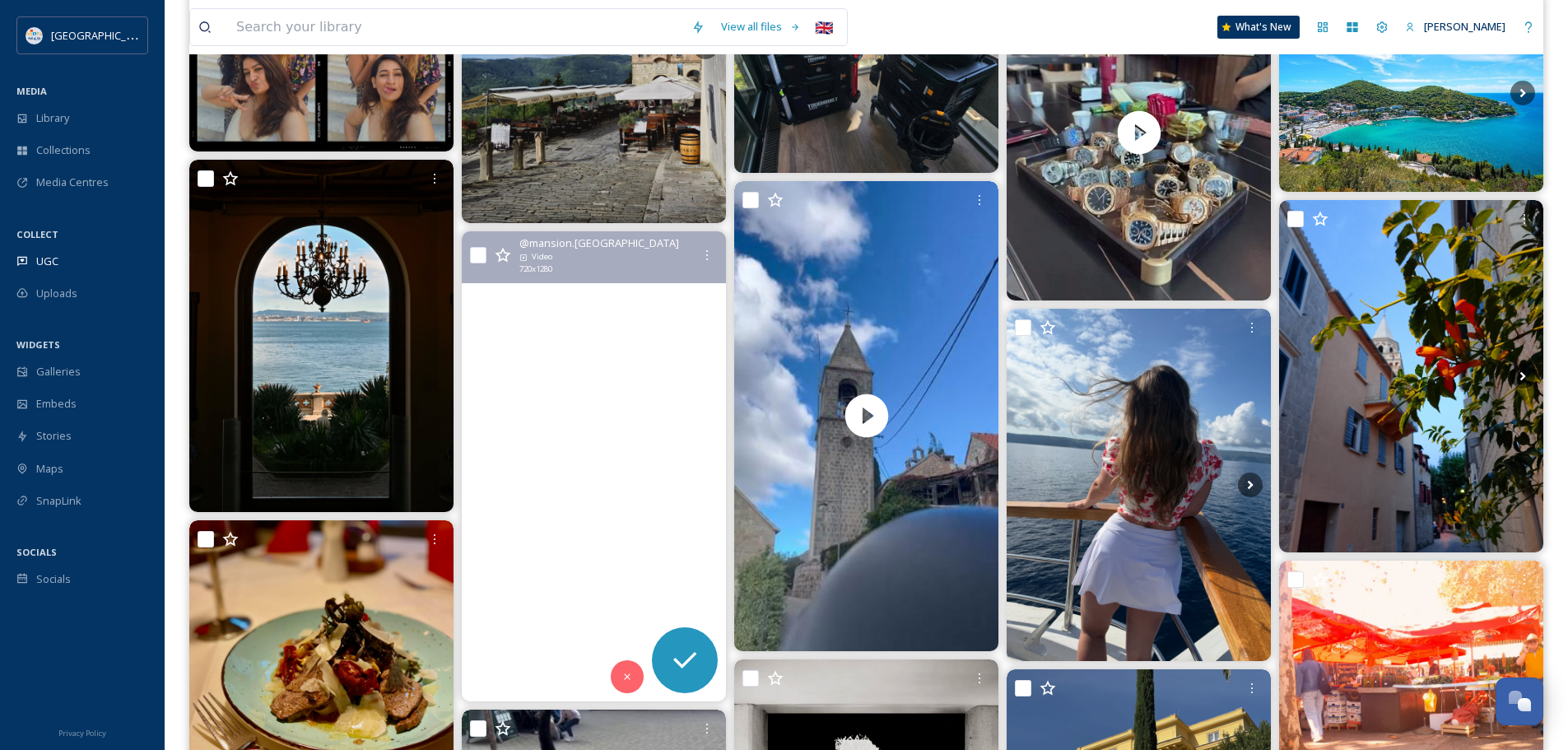
click at [612, 447] on video "Church of St. Sava — Sveti Stefan, Montenegro 🇲🇪\a\aPerched upon a rugged cliff…" at bounding box center [593, 467] width 264 height 470
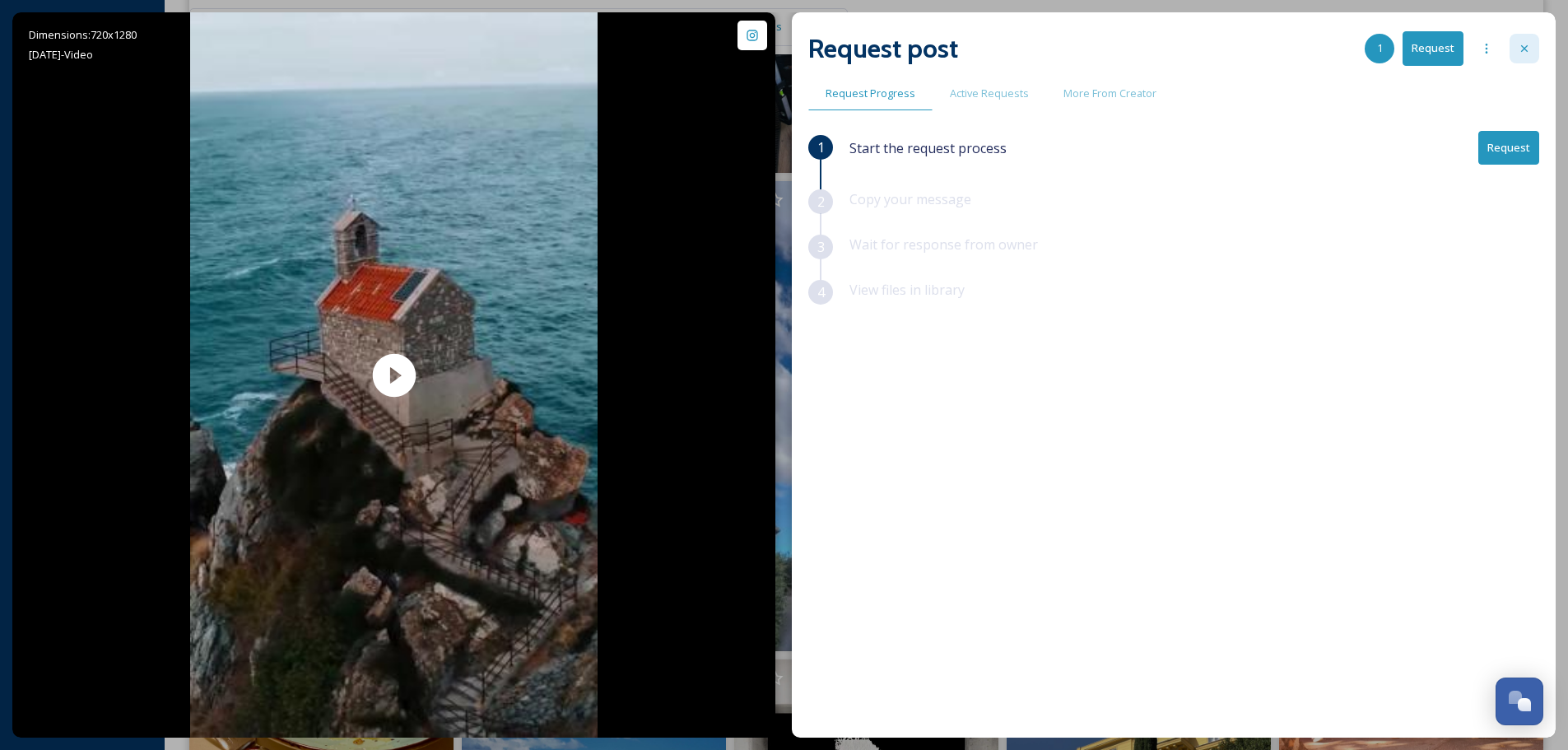
click at [1531, 55] on div at bounding box center [1524, 49] width 30 height 30
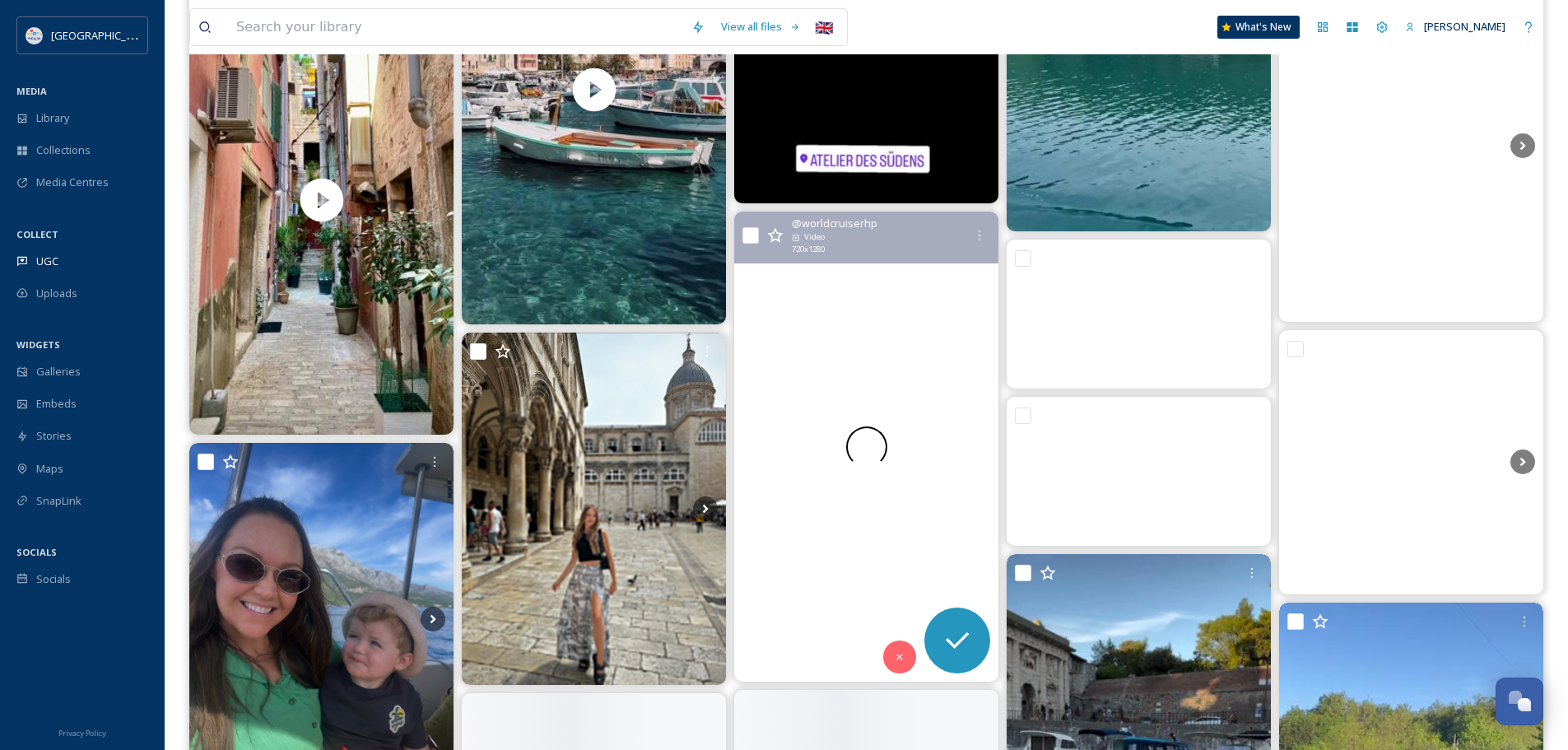
scroll to position [44454, 0]
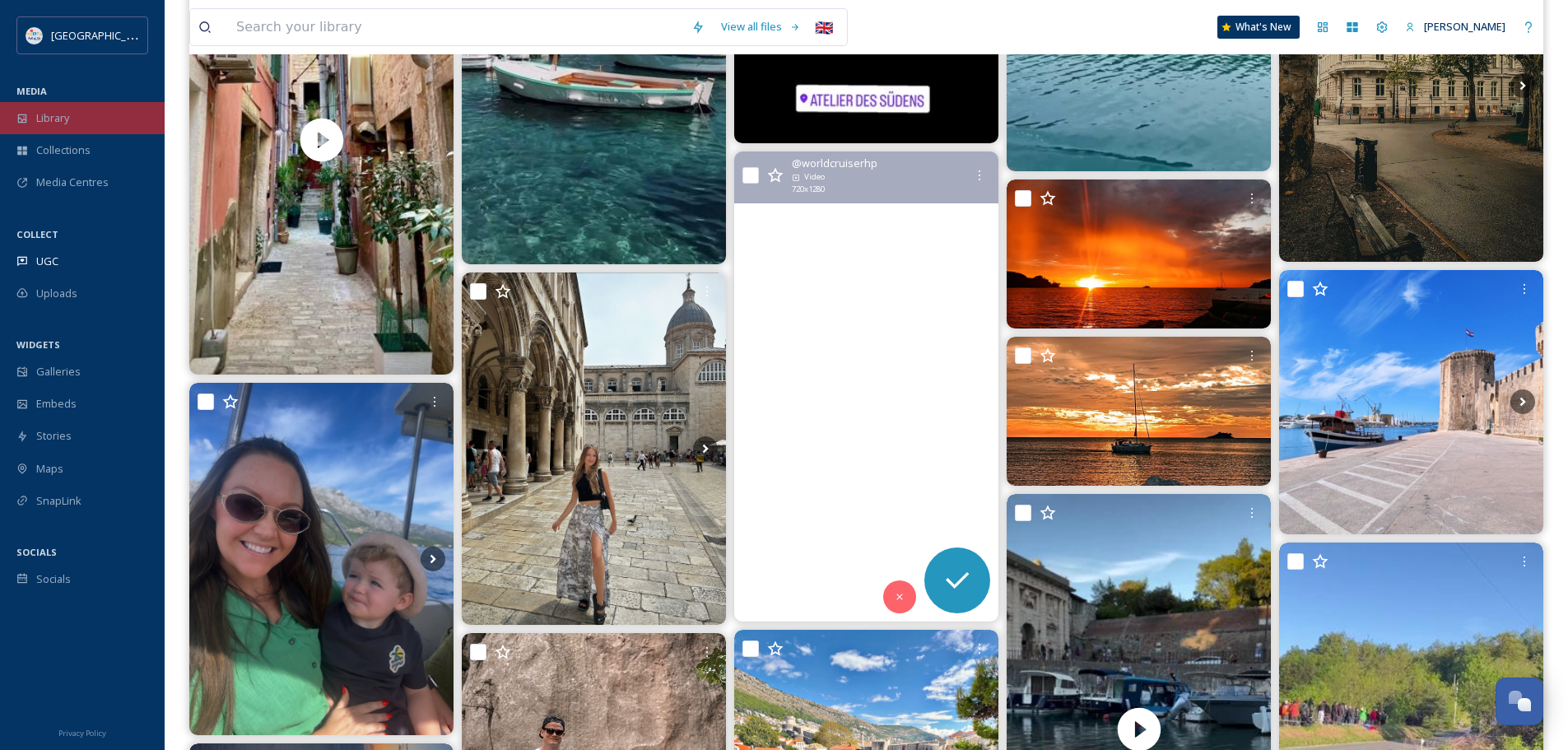
click at [34, 117] on div "Library" at bounding box center [82, 118] width 165 height 32
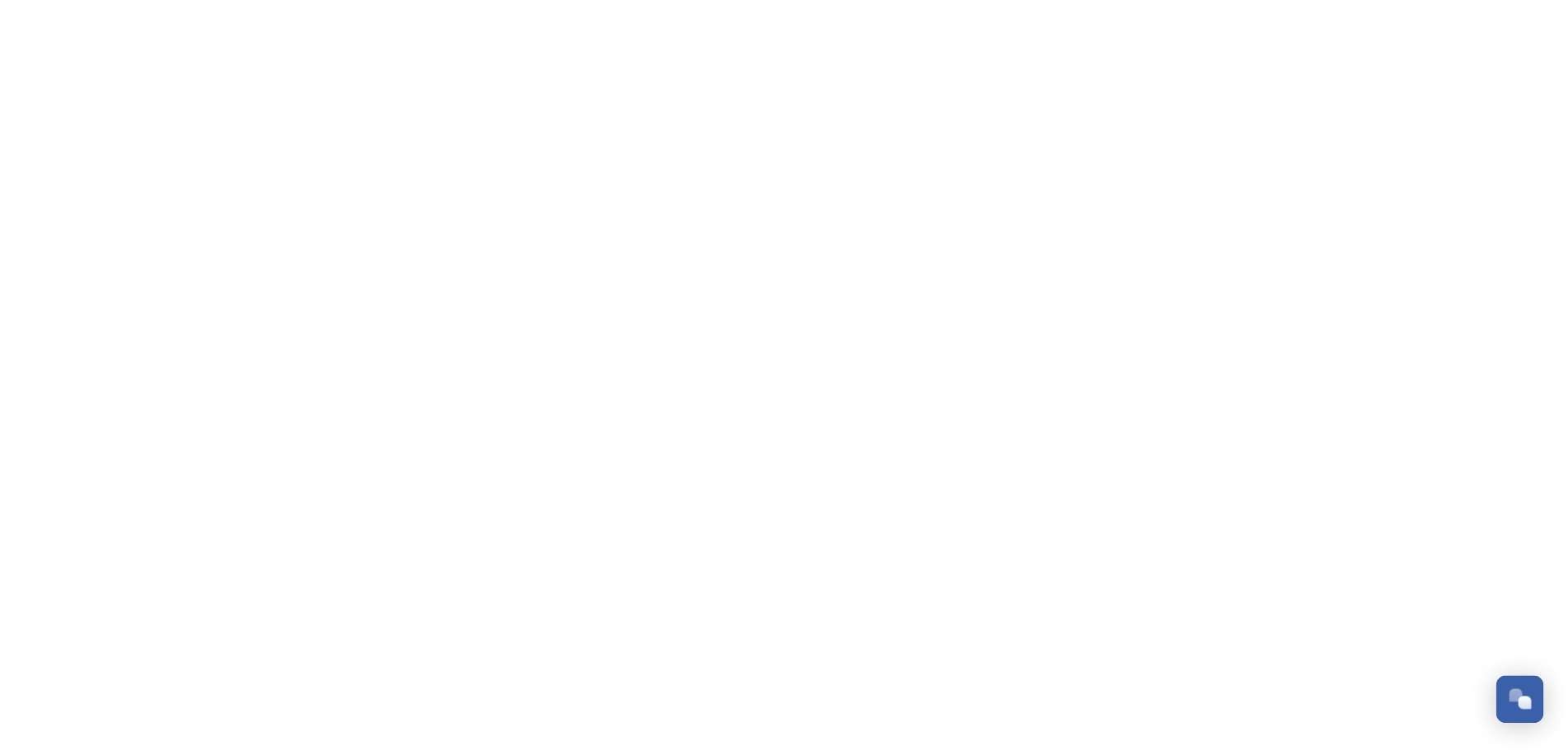
scroll to position [6408, 0]
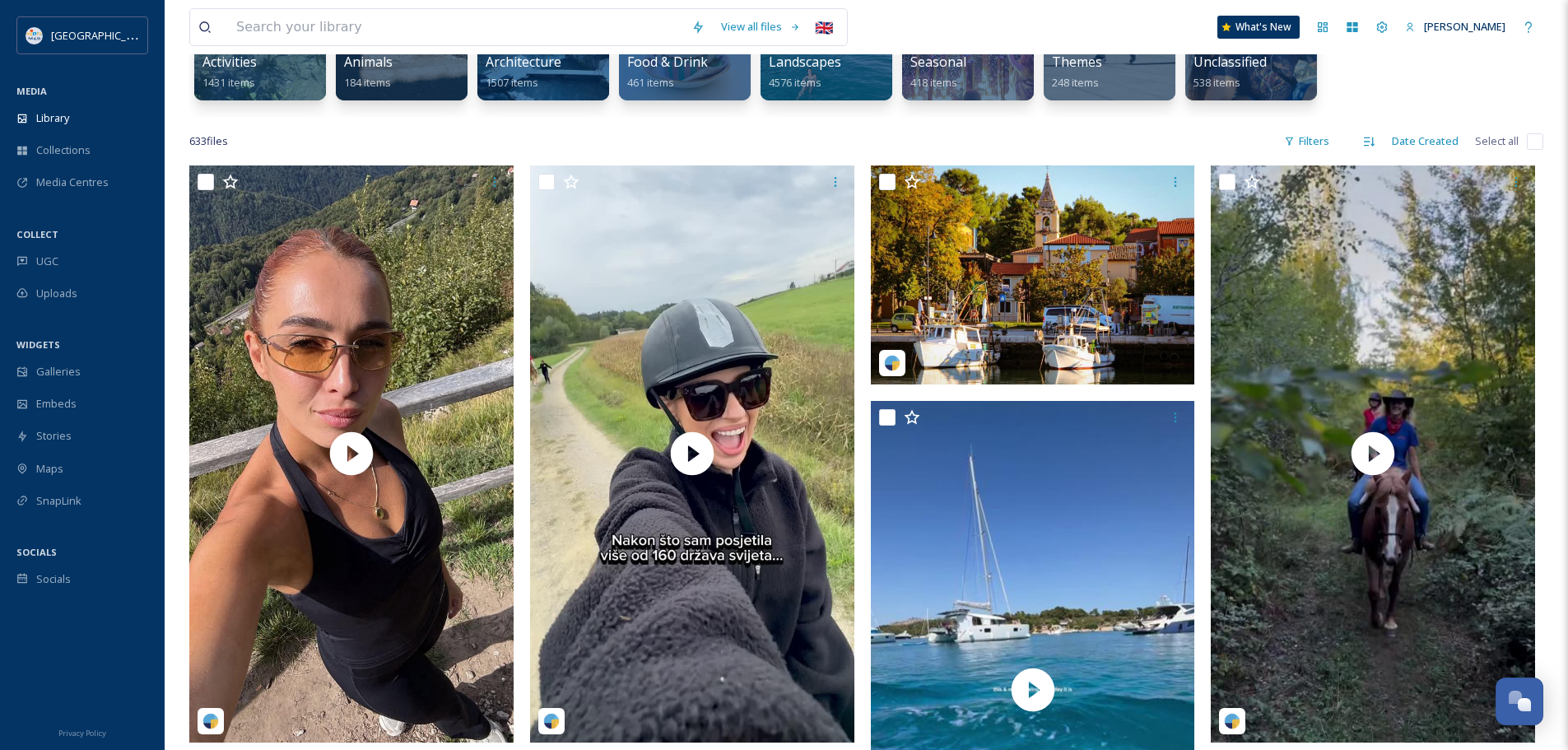
scroll to position [247, 0]
